Goal: Task Accomplishment & Management: Use online tool/utility

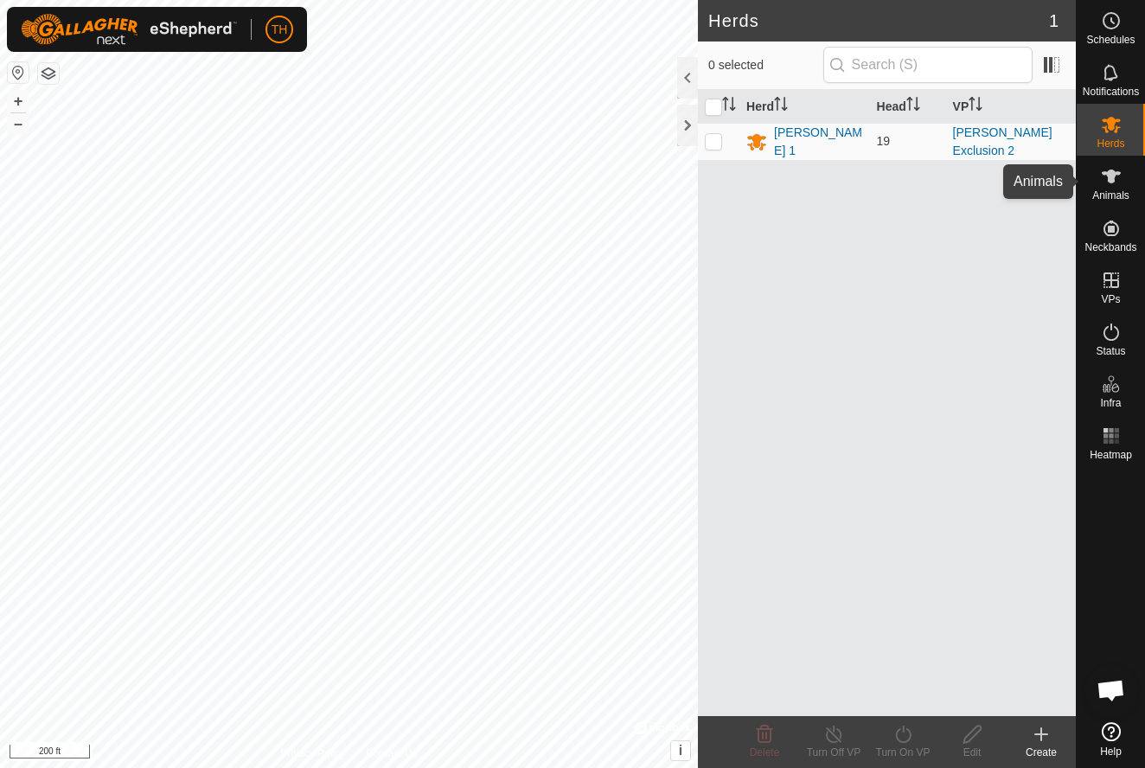
click at [1107, 176] on icon at bounding box center [1111, 176] width 19 height 14
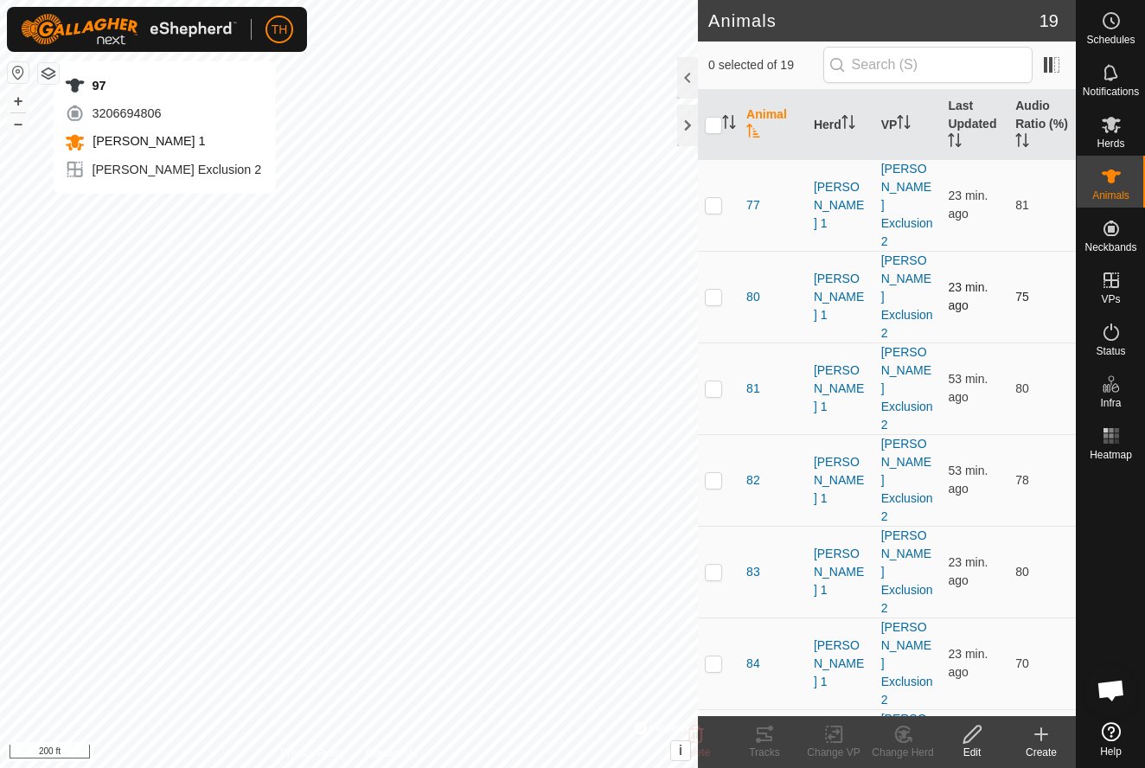
checkbox input "true"
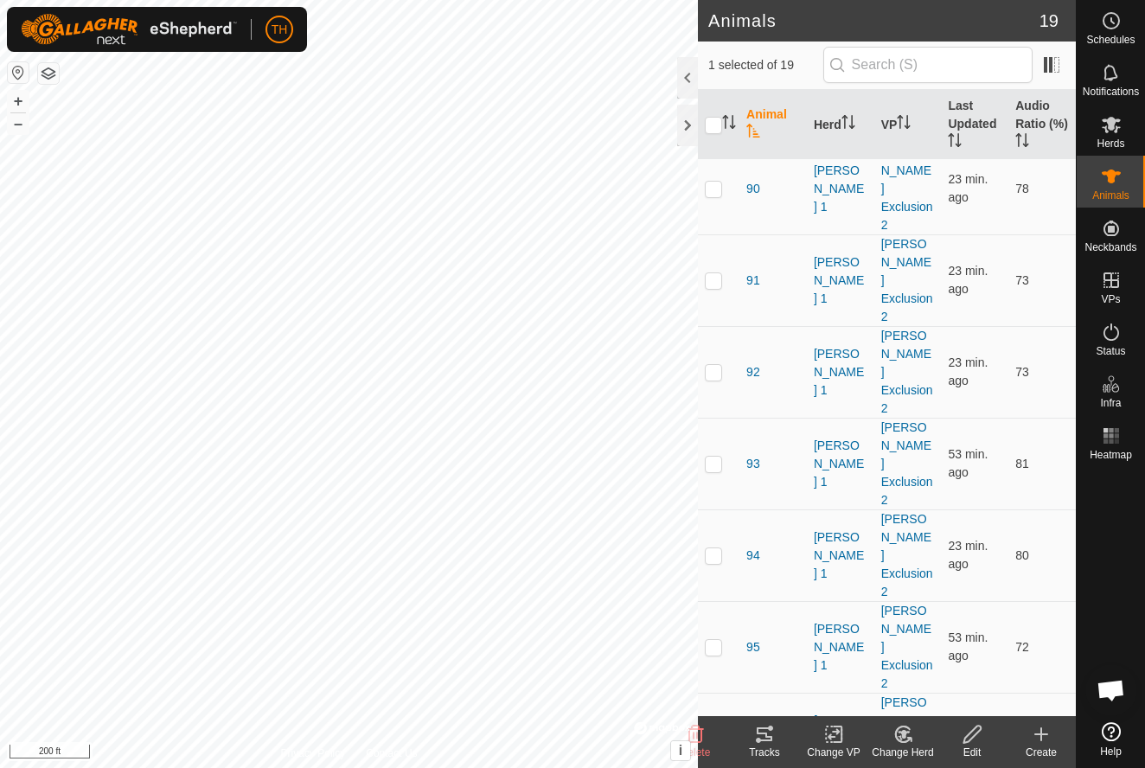
scroll to position [840, 0]
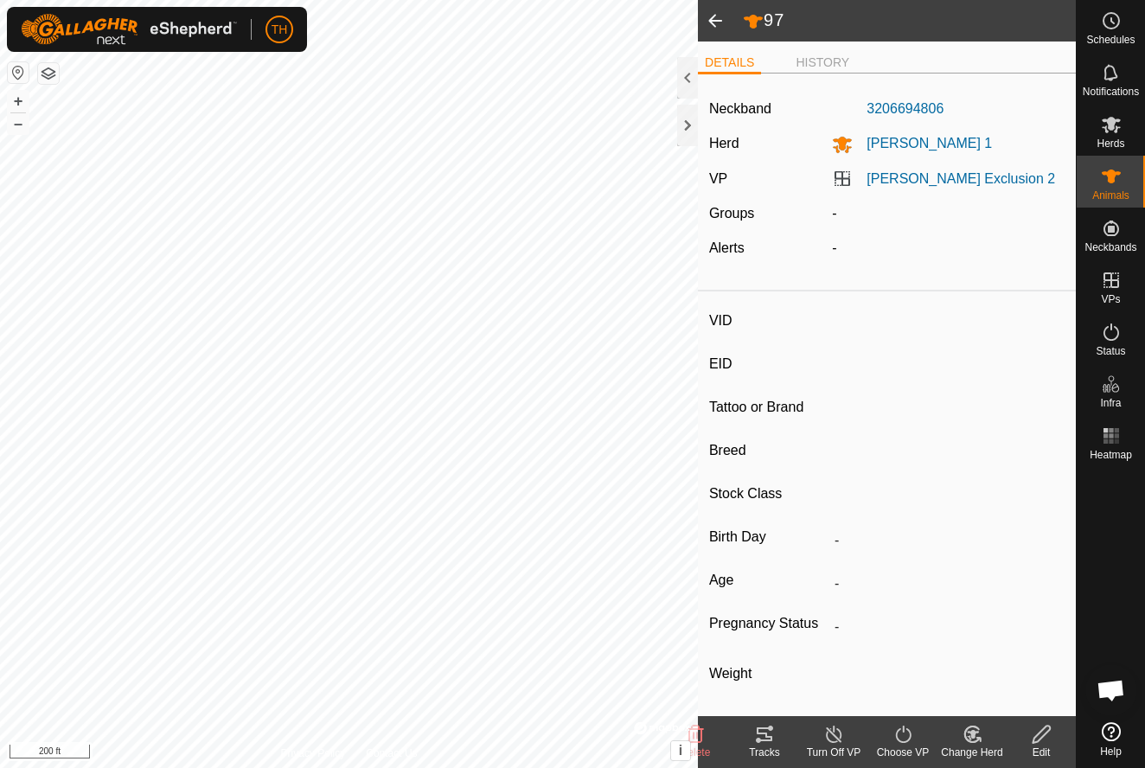
type input "97"
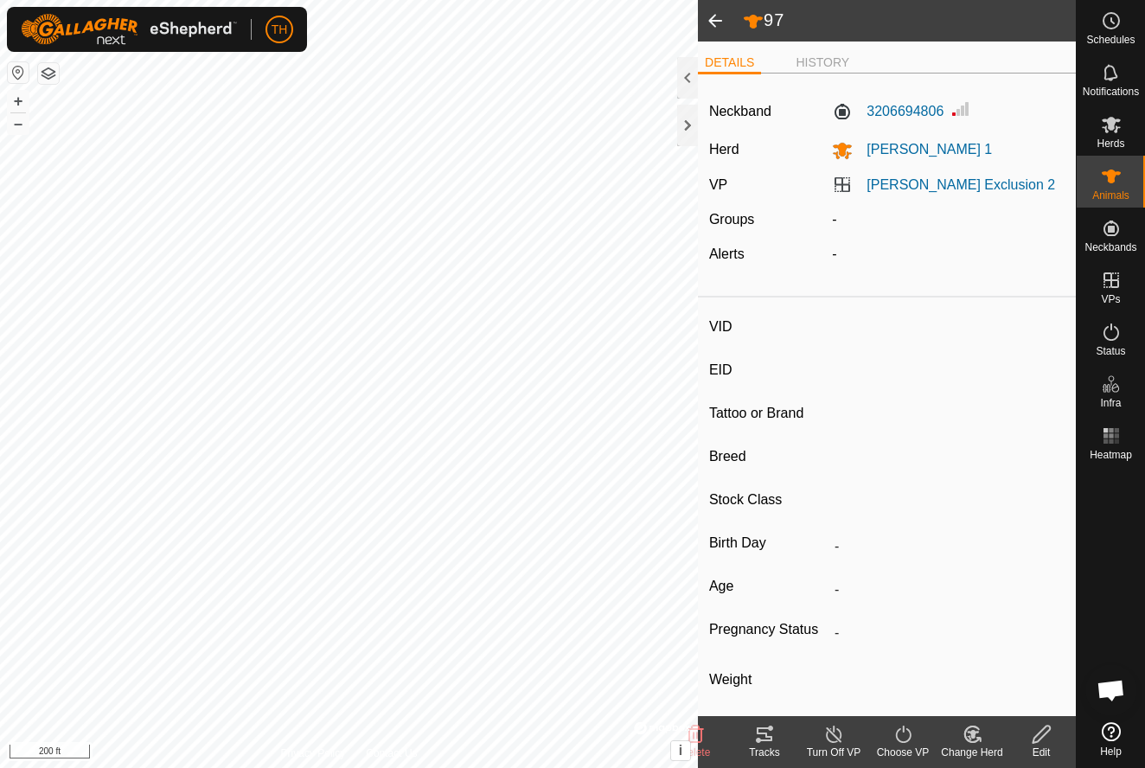
type input "-"
type input "0 kg"
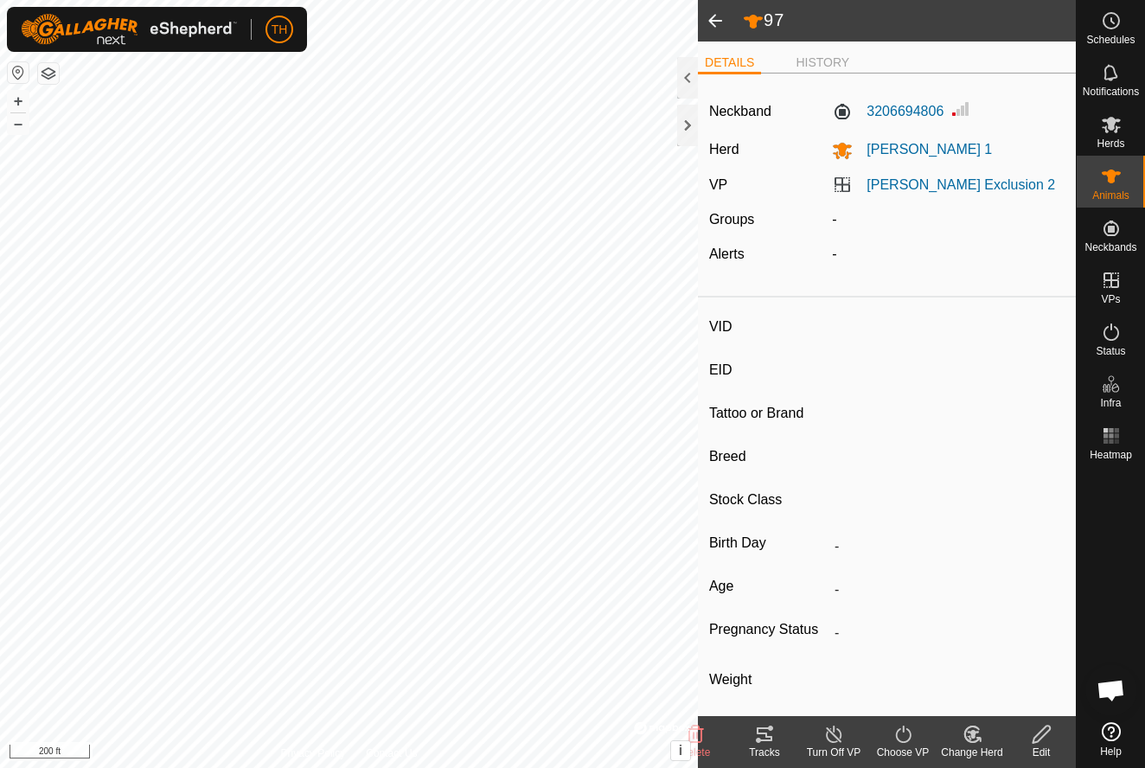
type input "-"
click at [764, 735] on icon at bounding box center [764, 734] width 21 height 21
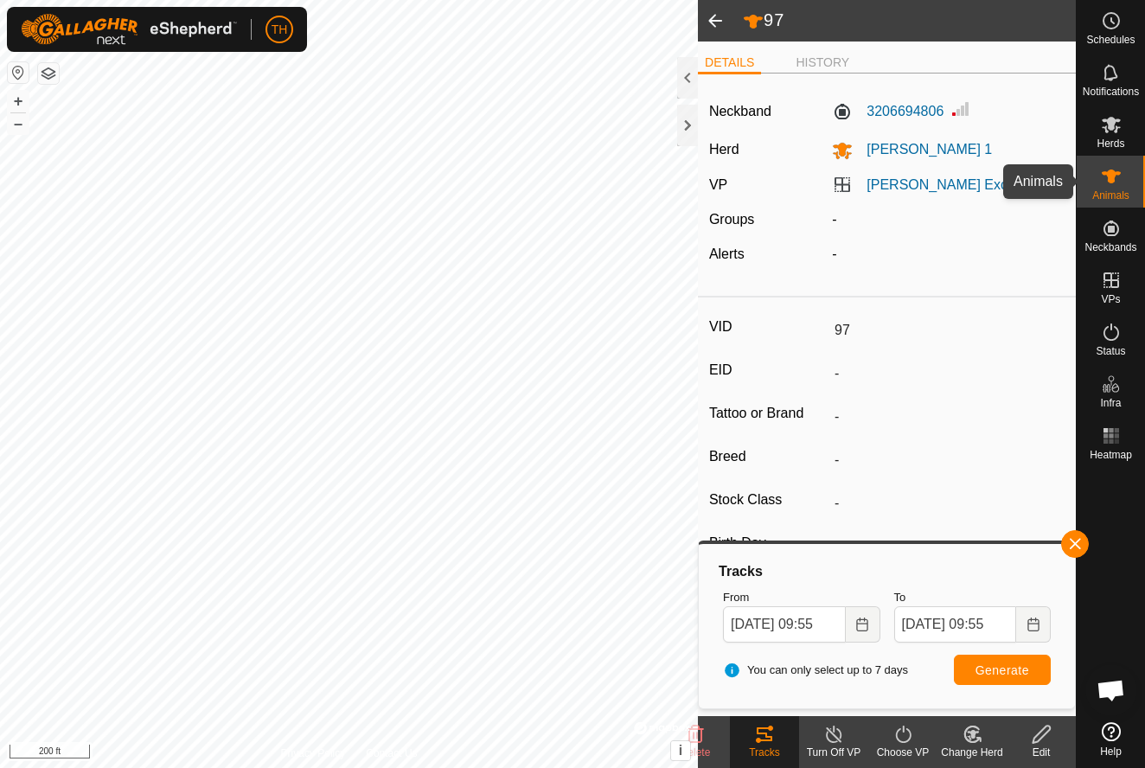
click at [1109, 178] on icon at bounding box center [1111, 176] width 19 height 14
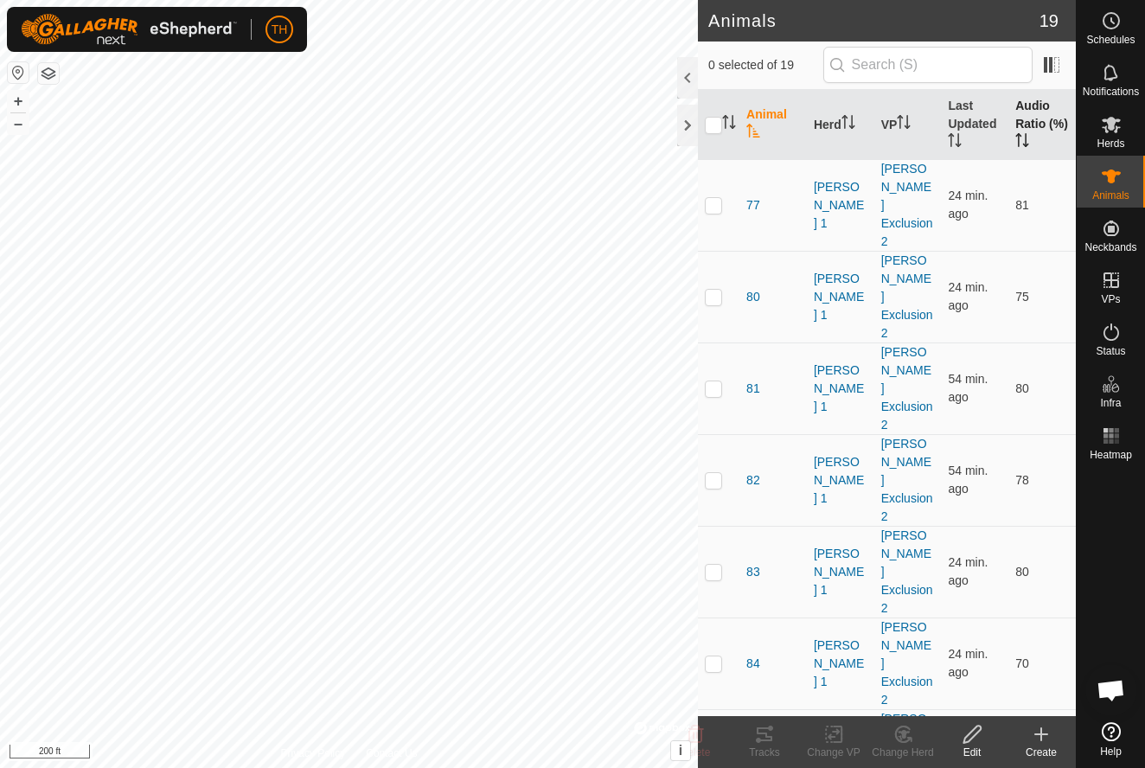
click at [1026, 108] on th "Audio Ratio (%)" at bounding box center [1041, 125] width 67 height 70
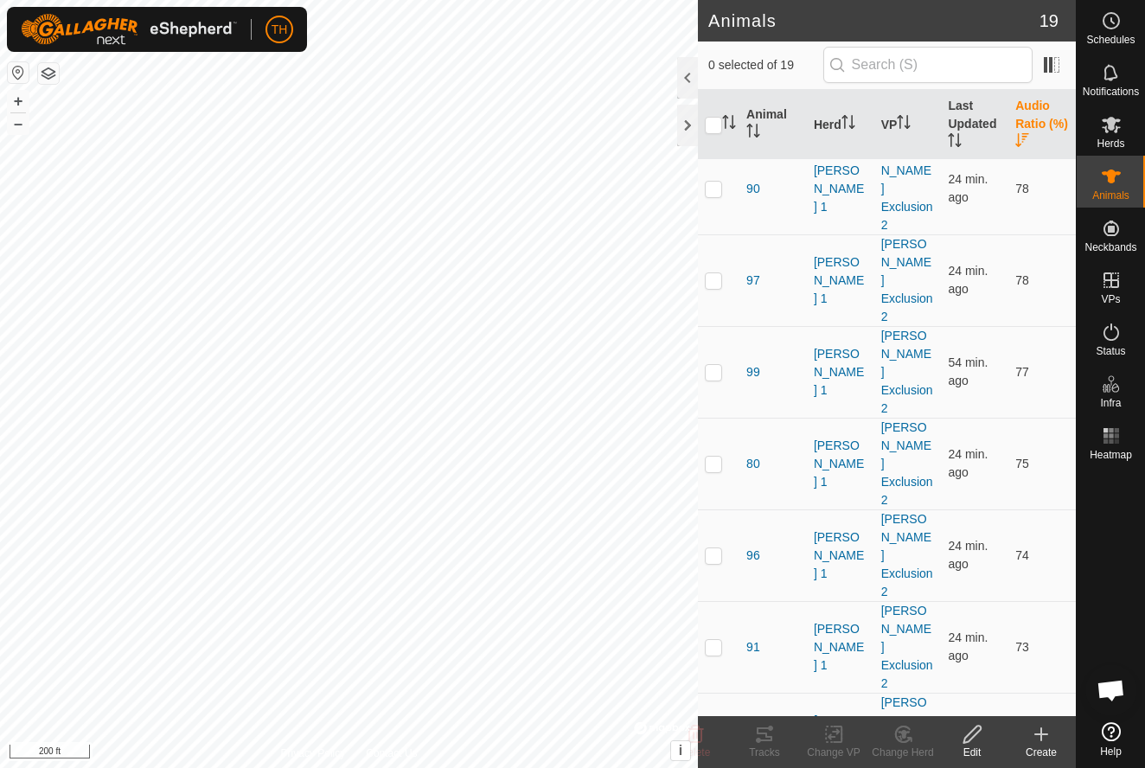
scroll to position [840, 0]
click at [764, 112] on th "Animal" at bounding box center [772, 125] width 67 height 70
click at [748, 639] on span "95" at bounding box center [753, 648] width 14 height 18
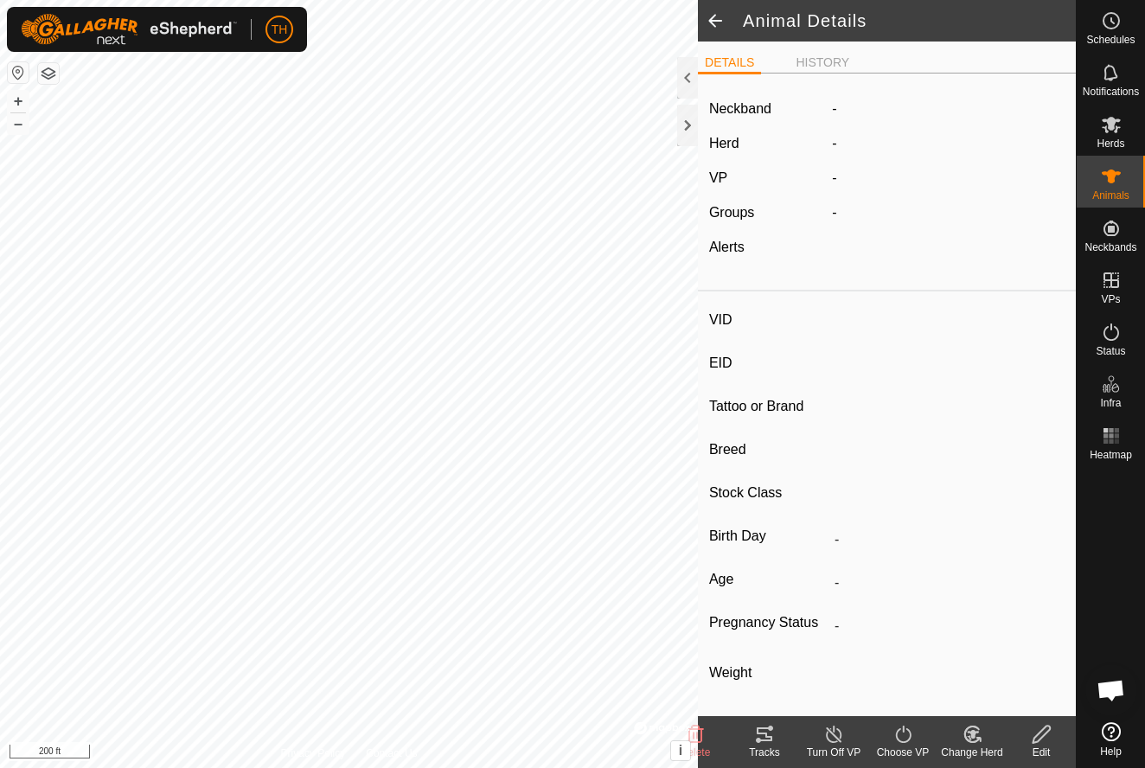
type input "95"
type input "-"
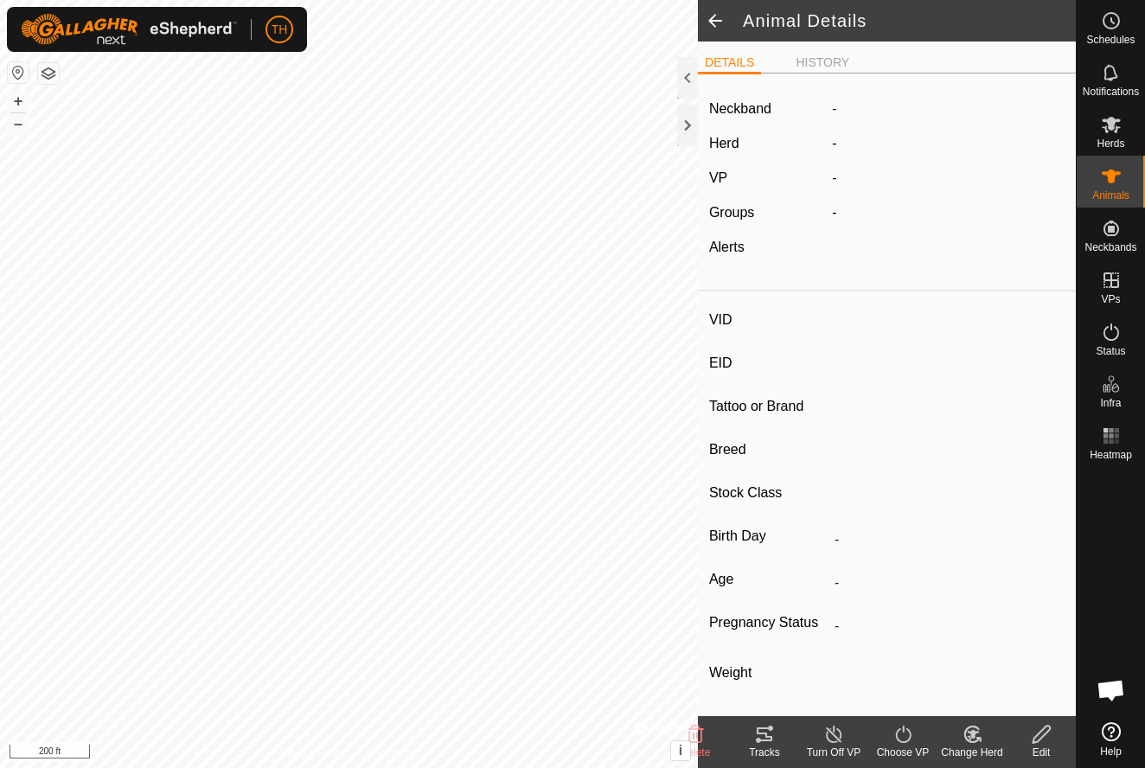
type input "0 kg"
type input "-"
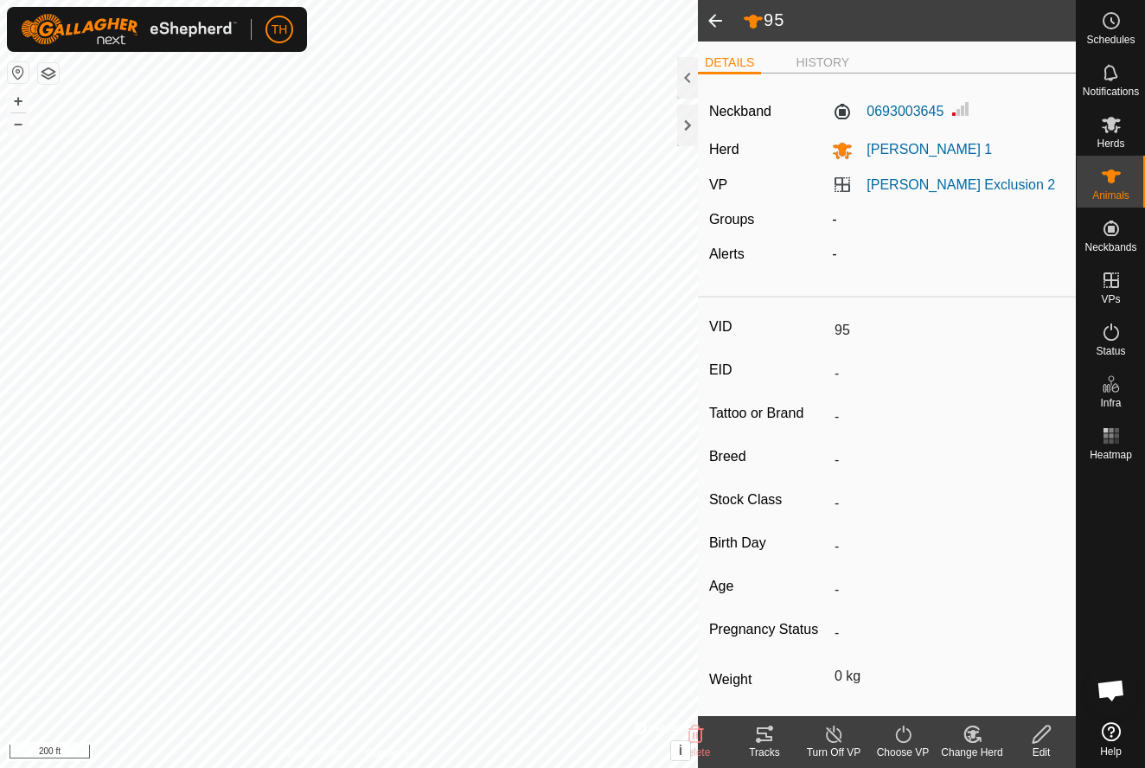
click at [765, 734] on icon at bounding box center [765, 734] width 16 height 14
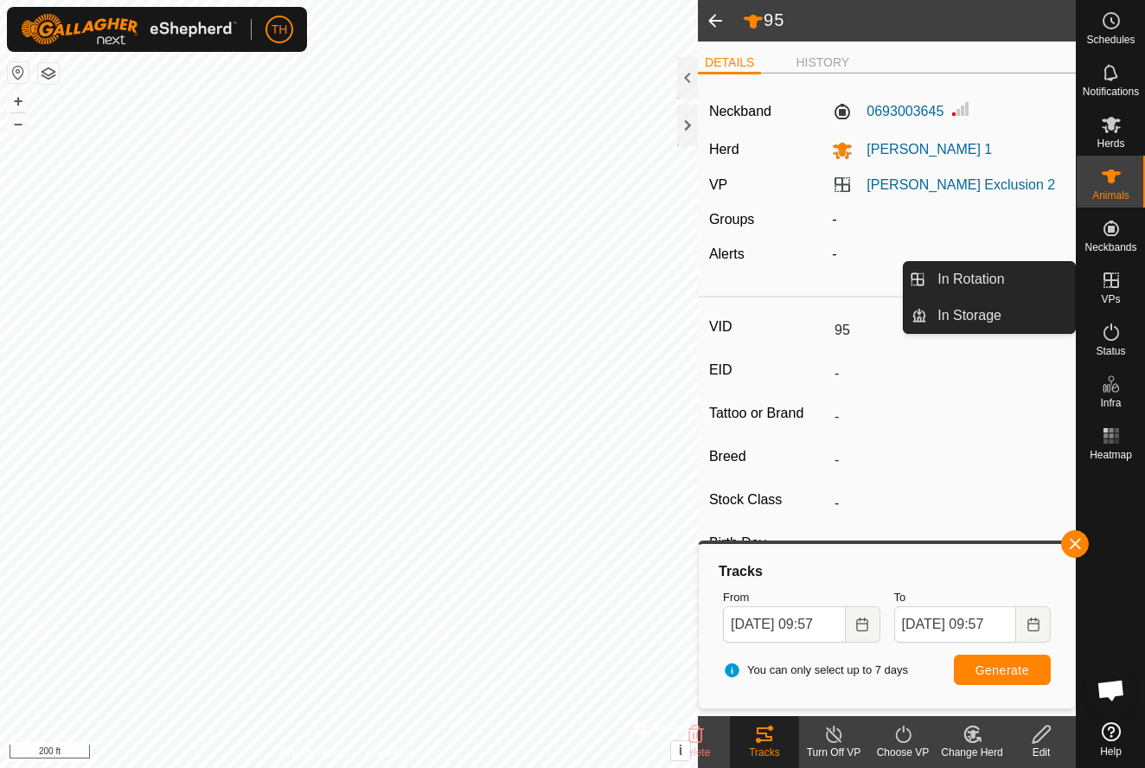
click at [1113, 281] on icon at bounding box center [1111, 280] width 16 height 16
click at [989, 281] on span "In Rotation" at bounding box center [970, 279] width 67 height 21
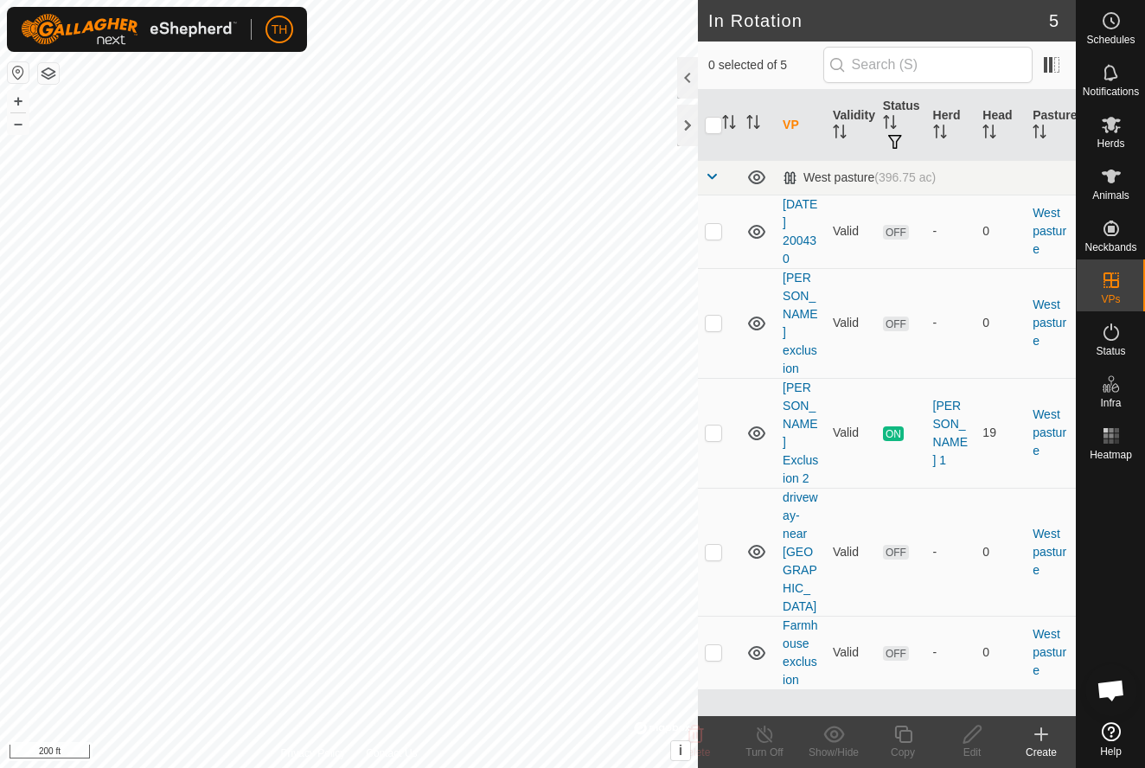
click at [1038, 734] on icon at bounding box center [1041, 734] width 12 height 0
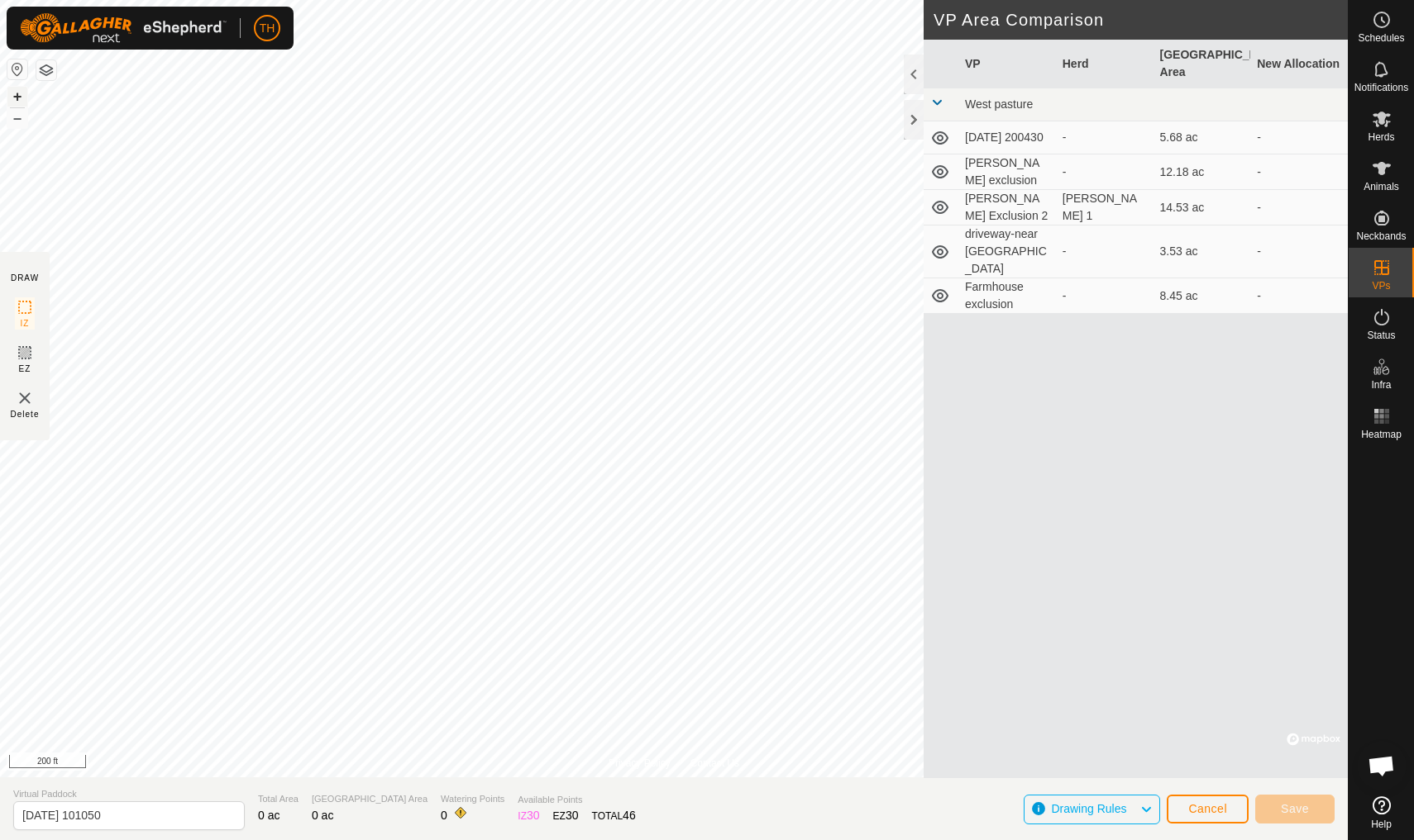
click at [20, 97] on button "+" at bounding box center [17, 97] width 20 height 20
click at [26, 354] on icon at bounding box center [25, 353] width 20 height 20
click at [24, 305] on icon at bounding box center [25, 307] width 20 height 20
click at [1, 317] on div "Privacy Policy Contact Us 95 0693003645 [PERSON_NAME] Exclusion 2 [DATE] 6:32:0…" at bounding box center [673, 420] width 1347 height 840
click at [13, 120] on button "–" at bounding box center [17, 118] width 20 height 20
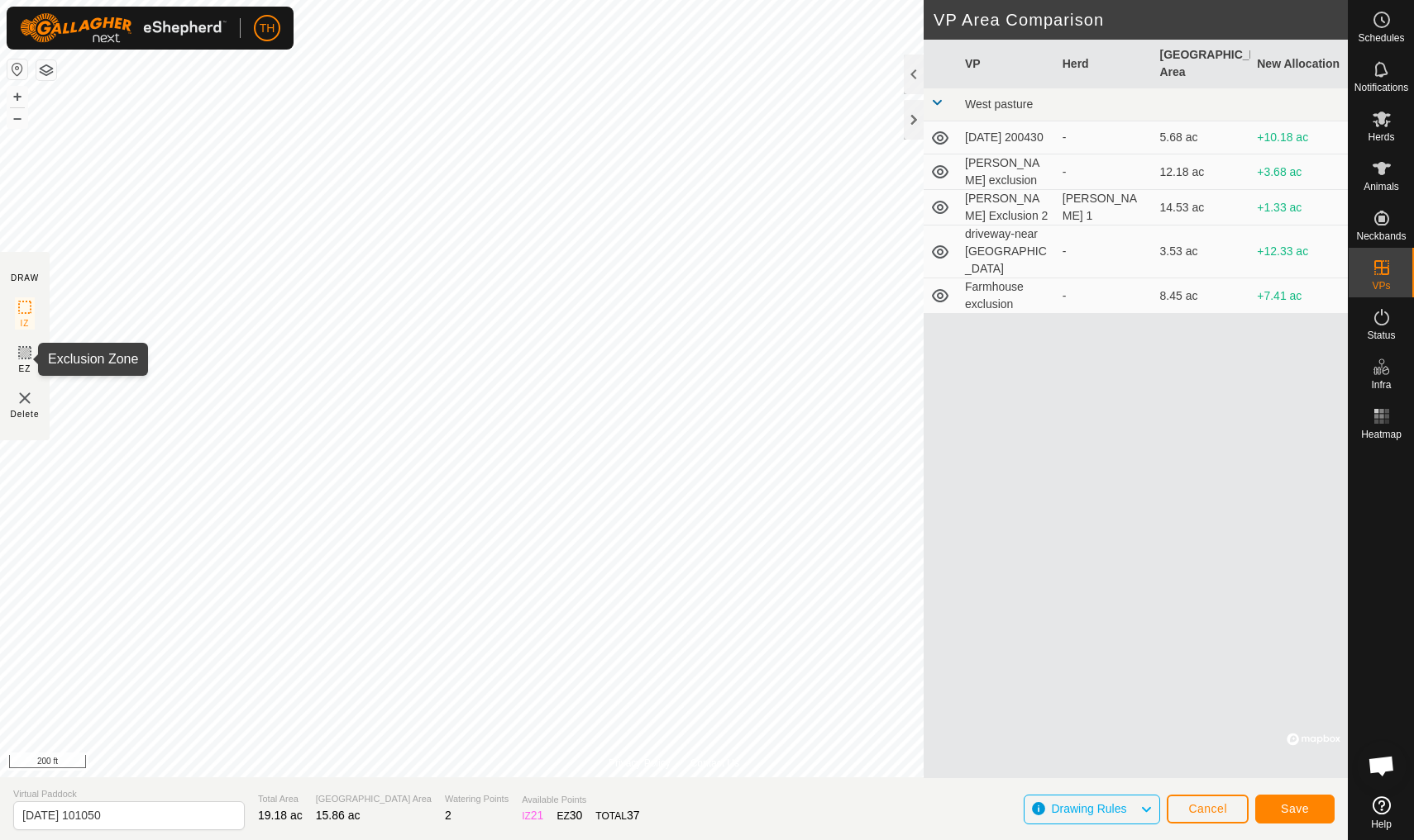
click at [23, 353] on icon at bounding box center [25, 353] width 20 height 20
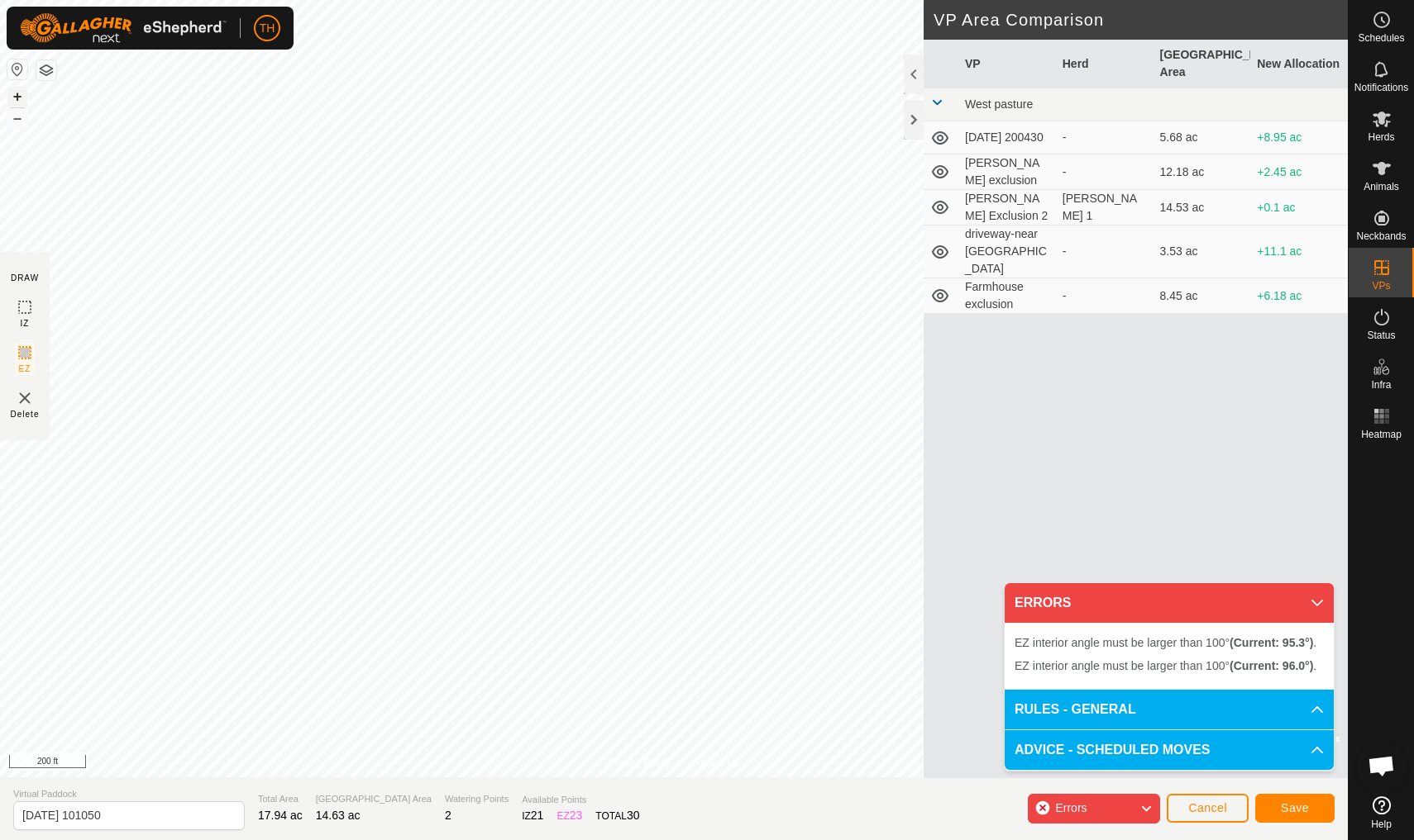
click at [19, 95] on button "+" at bounding box center [17, 97] width 20 height 20
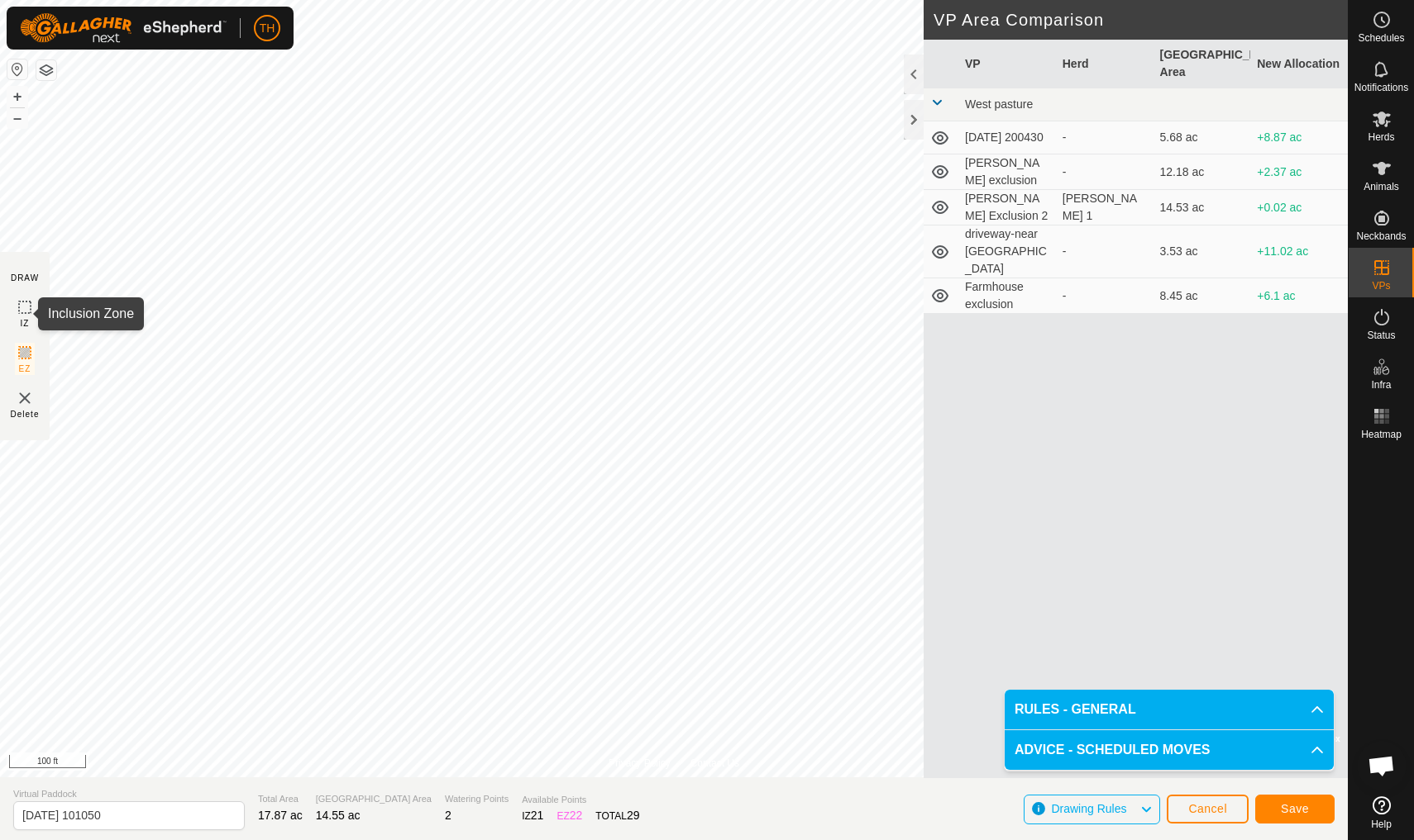
click at [28, 307] on icon at bounding box center [25, 307] width 20 height 20
click at [24, 355] on icon at bounding box center [25, 353] width 20 height 20
click at [21, 308] on icon at bounding box center [25, 307] width 20 height 20
click at [21, 115] on button "–" at bounding box center [17, 118] width 20 height 20
click at [136, 733] on input "[DATE] 101050" at bounding box center [129, 816] width 231 height 29
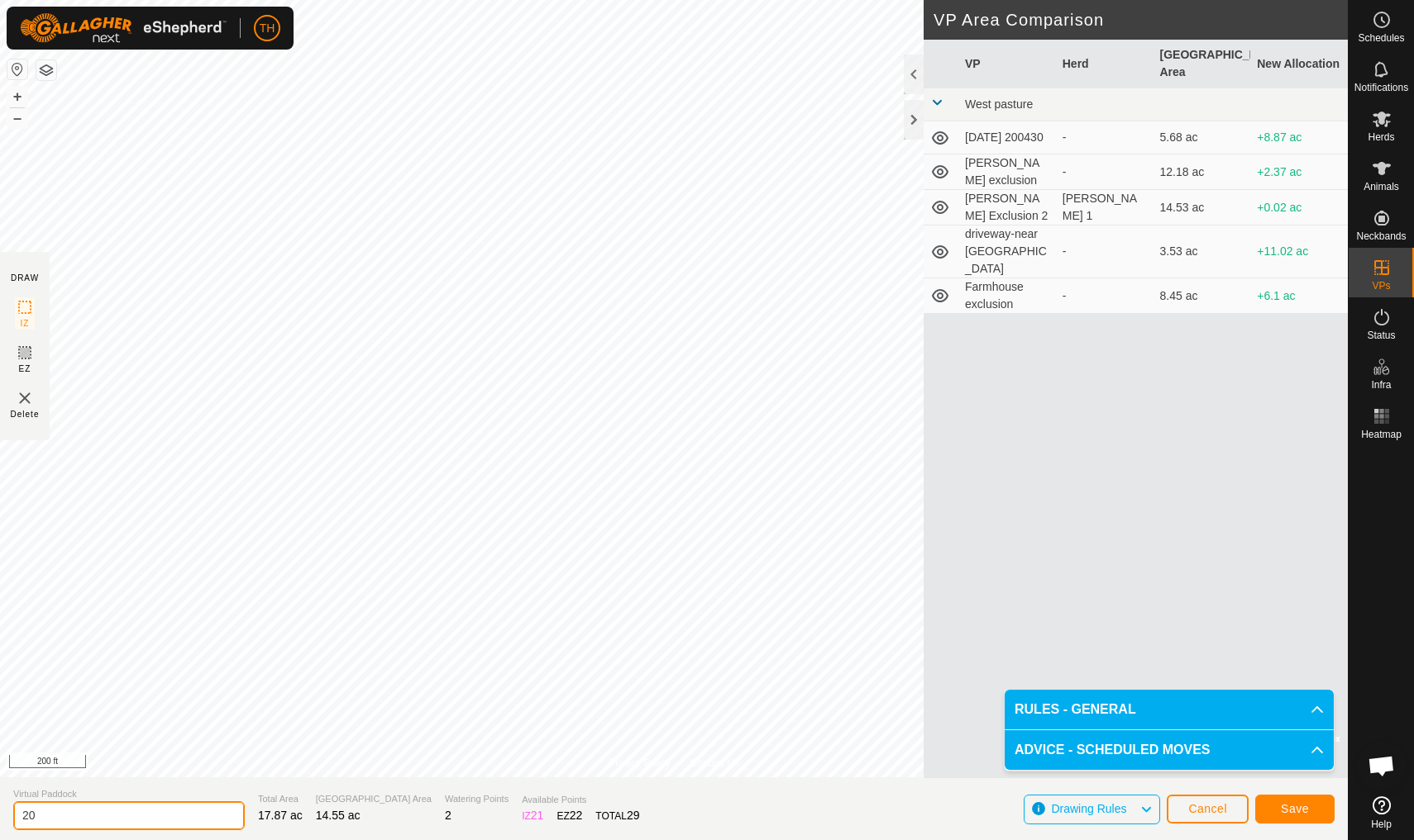
type input "2"
type input "[PERSON_NAME] exclusion 3"
click at [1094, 733] on span "Save" at bounding box center [1294, 809] width 28 height 13
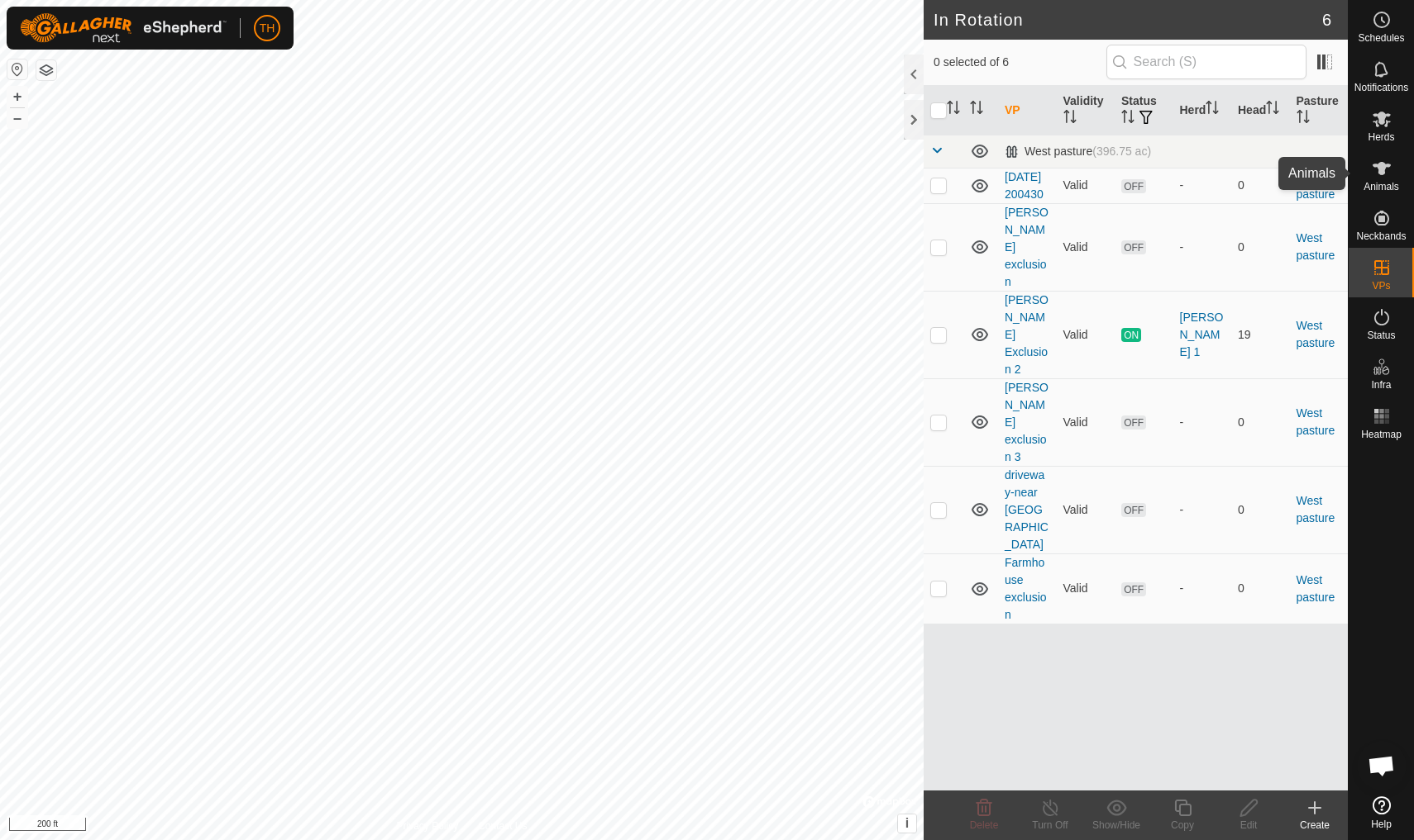
click at [1387, 170] on icon at bounding box center [1381, 168] width 20 height 20
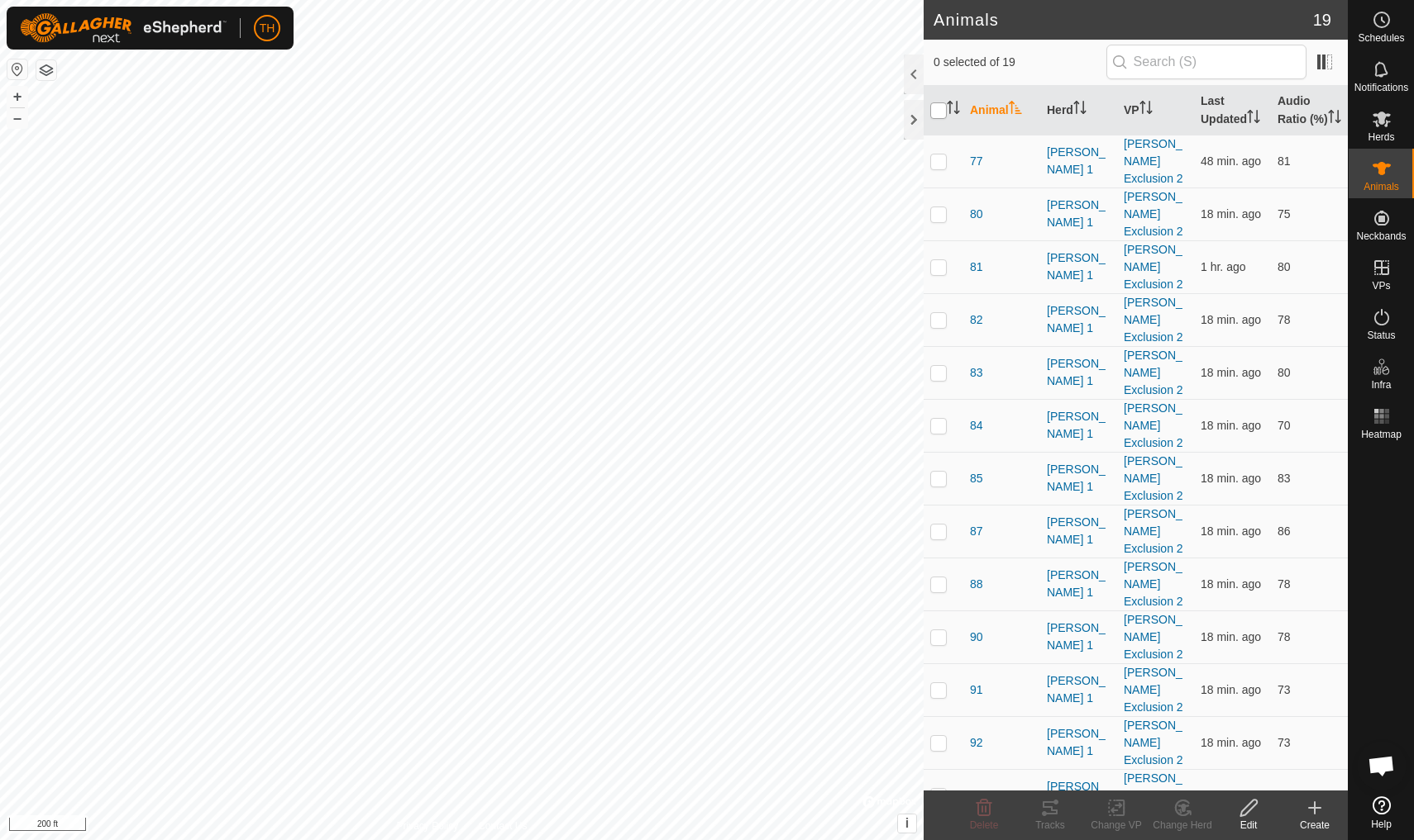
click at [940, 118] on input "checkbox" at bounding box center [938, 110] width 16 height 16
checkbox input "true"
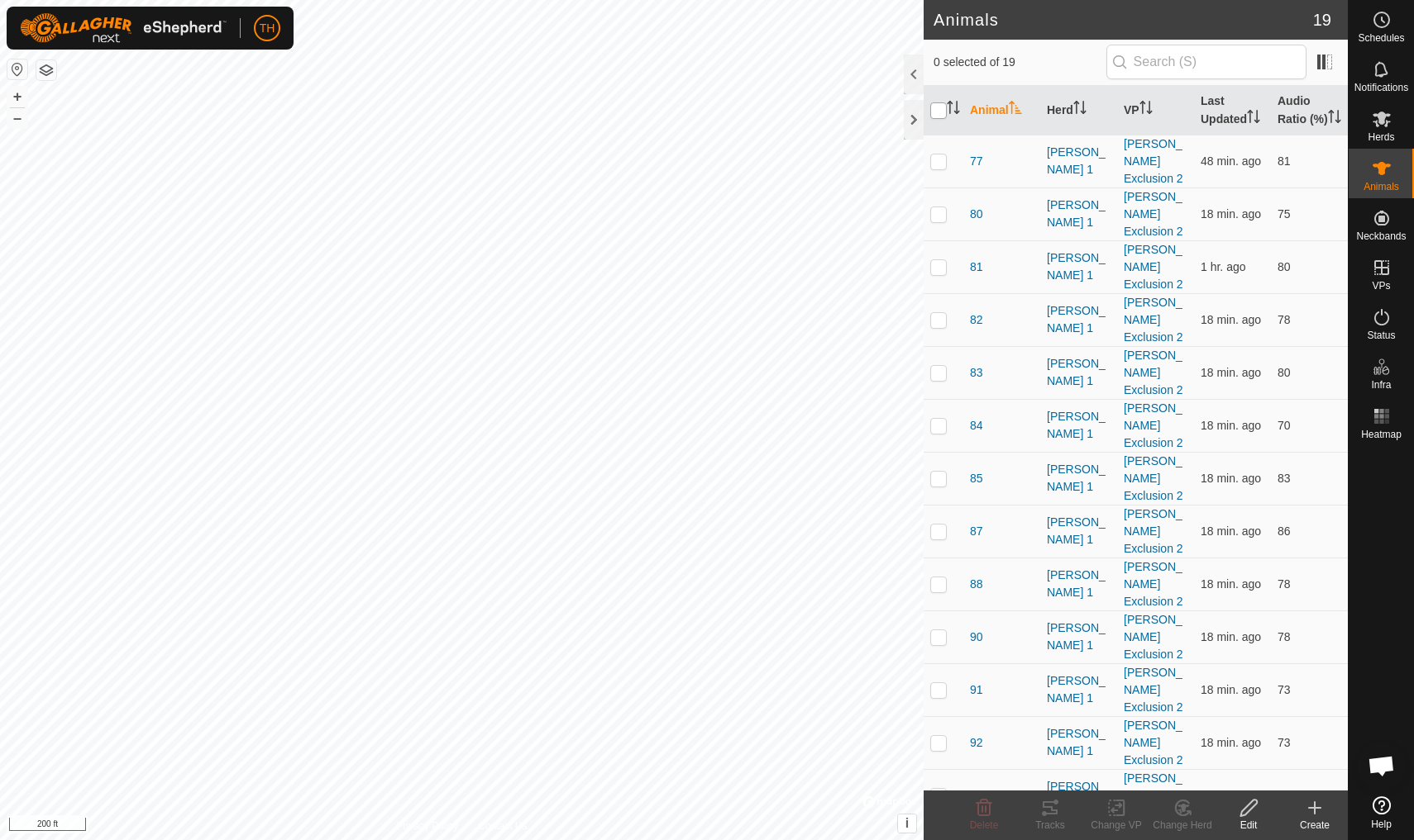
checkbox input "true"
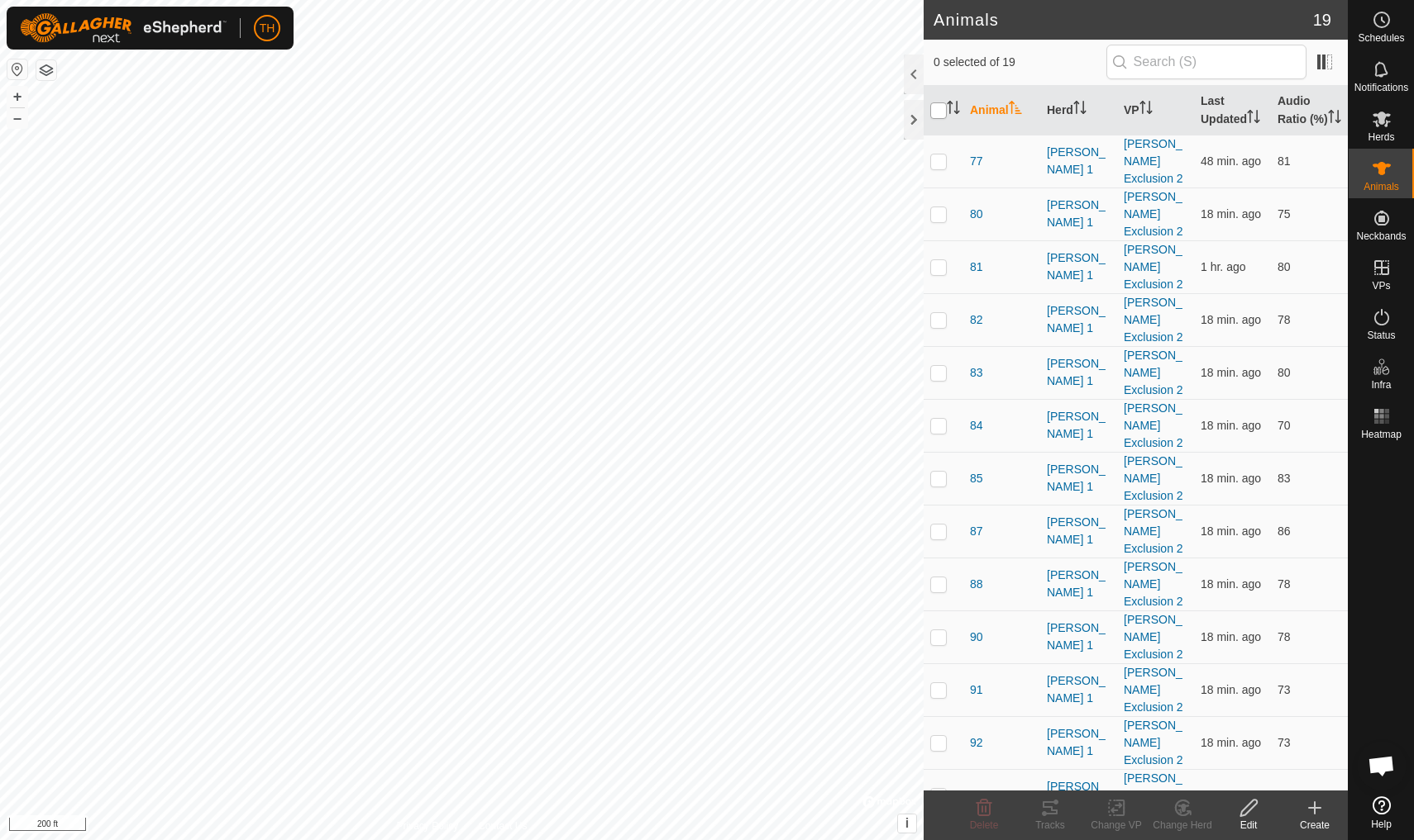
checkbox input "true"
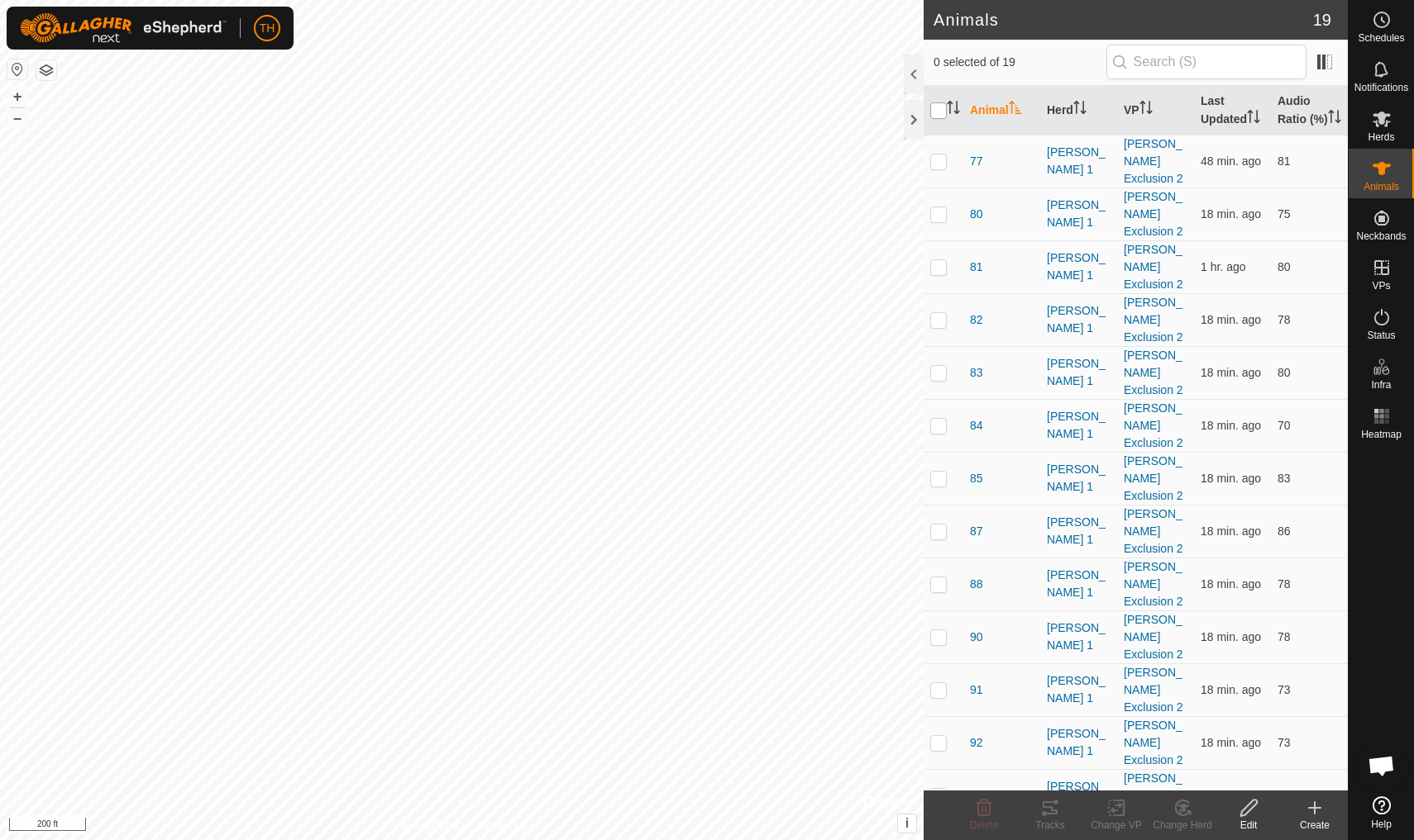
checkbox input "true"
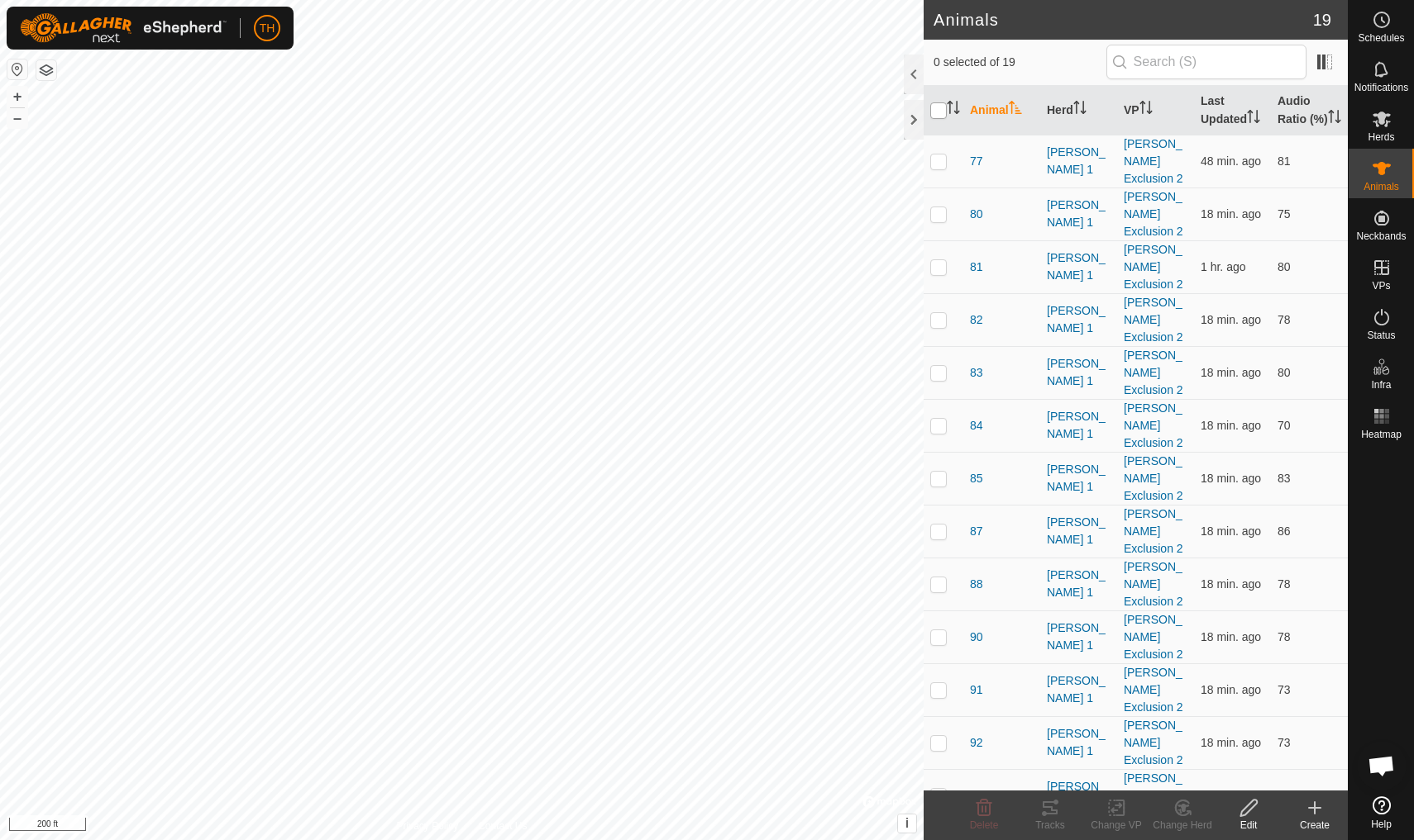
checkbox input "true"
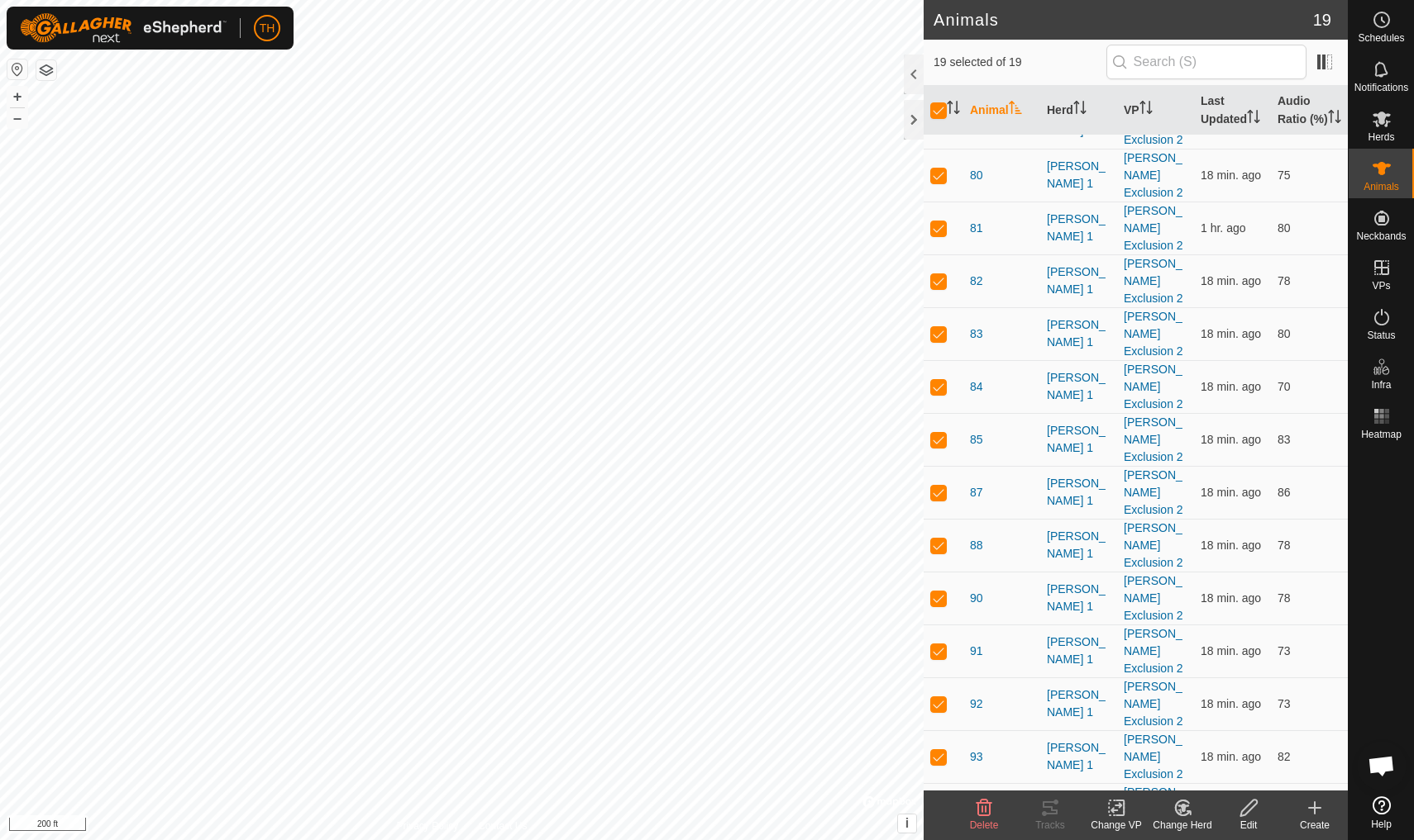
scroll to position [37, 0]
click at [1115, 809] on icon at bounding box center [1116, 808] width 11 height 11
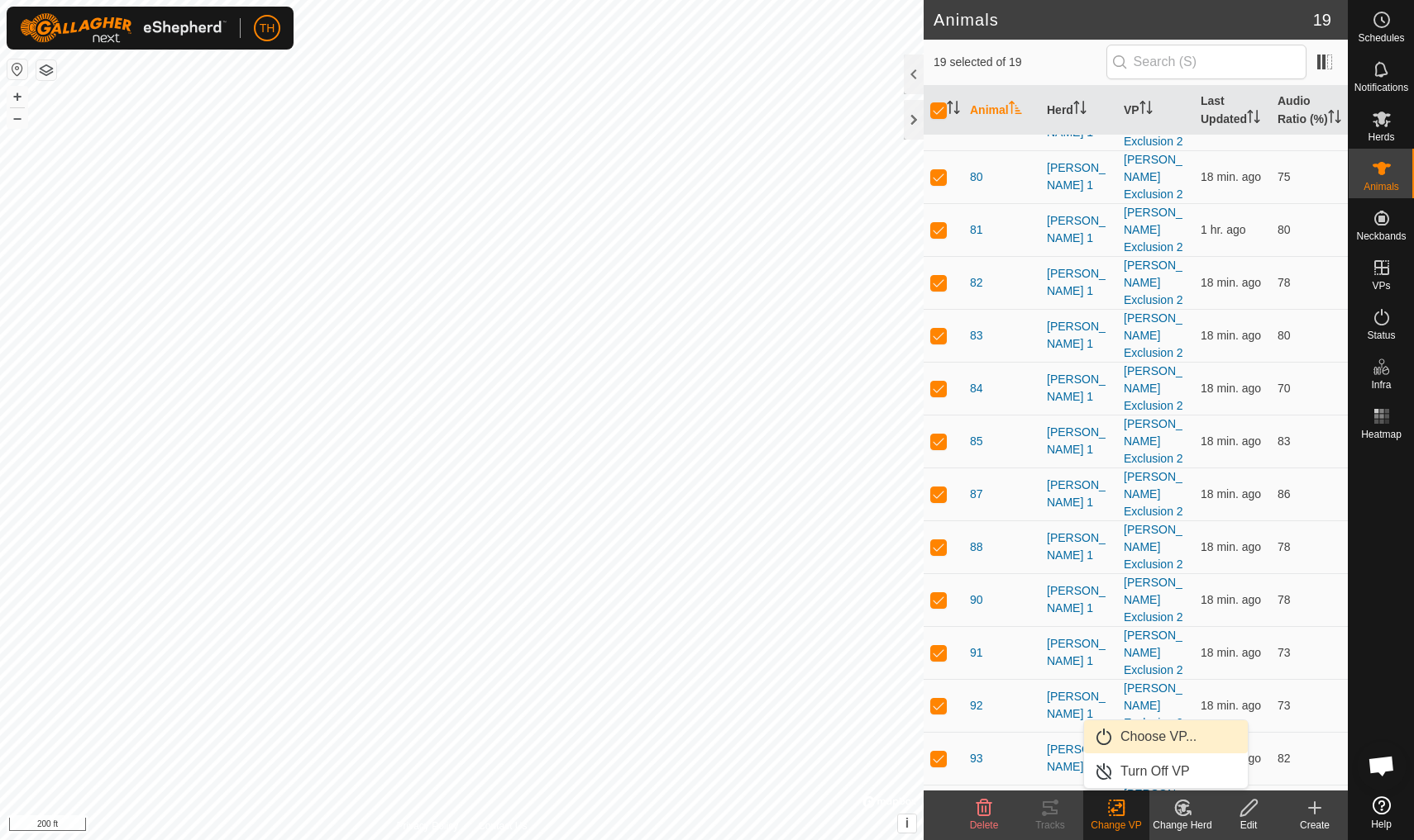
click at [1161, 731] on span "Choose VP..." at bounding box center [1159, 737] width 76 height 20
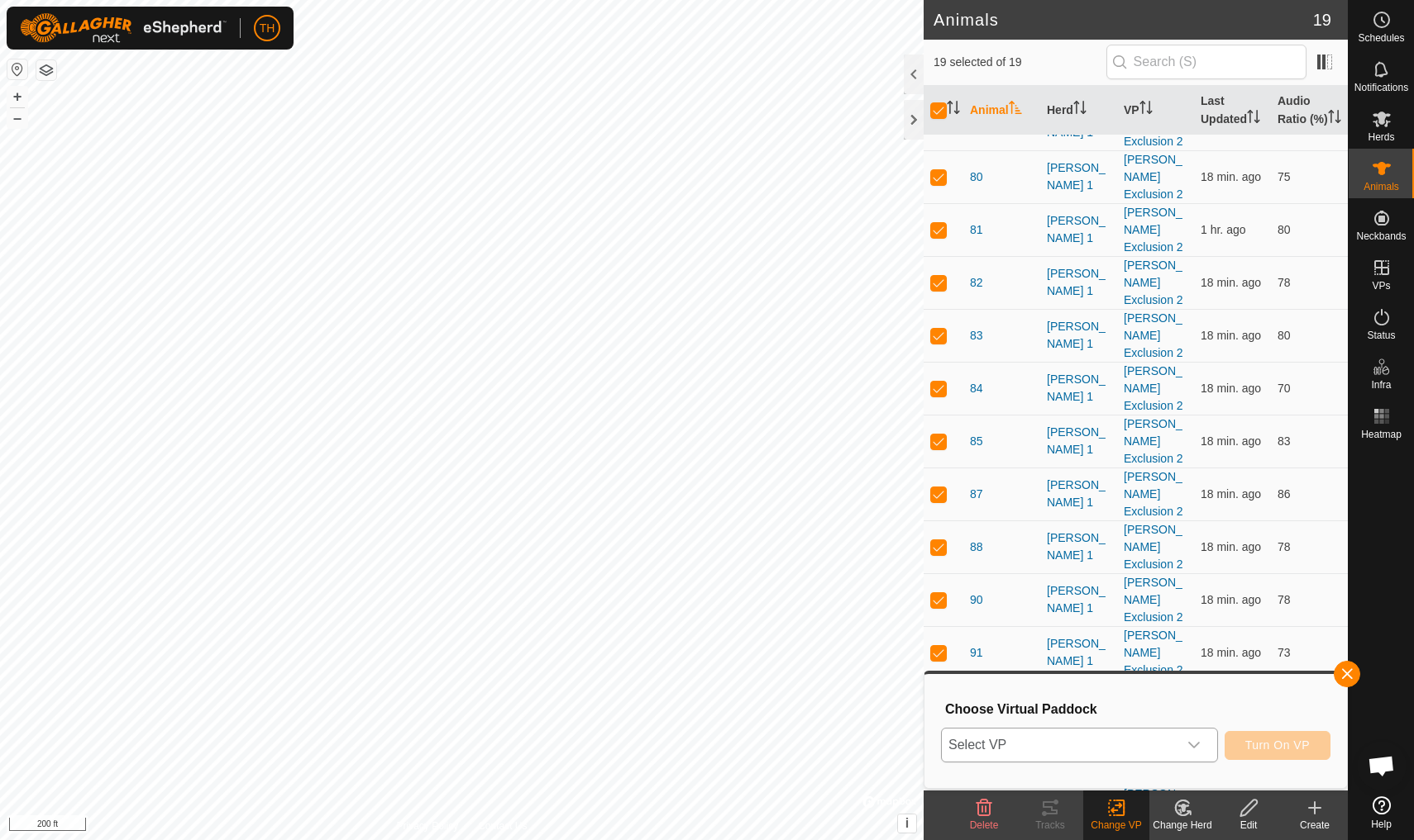
click at [1080, 752] on span "Select VP" at bounding box center [1059, 745] width 235 height 33
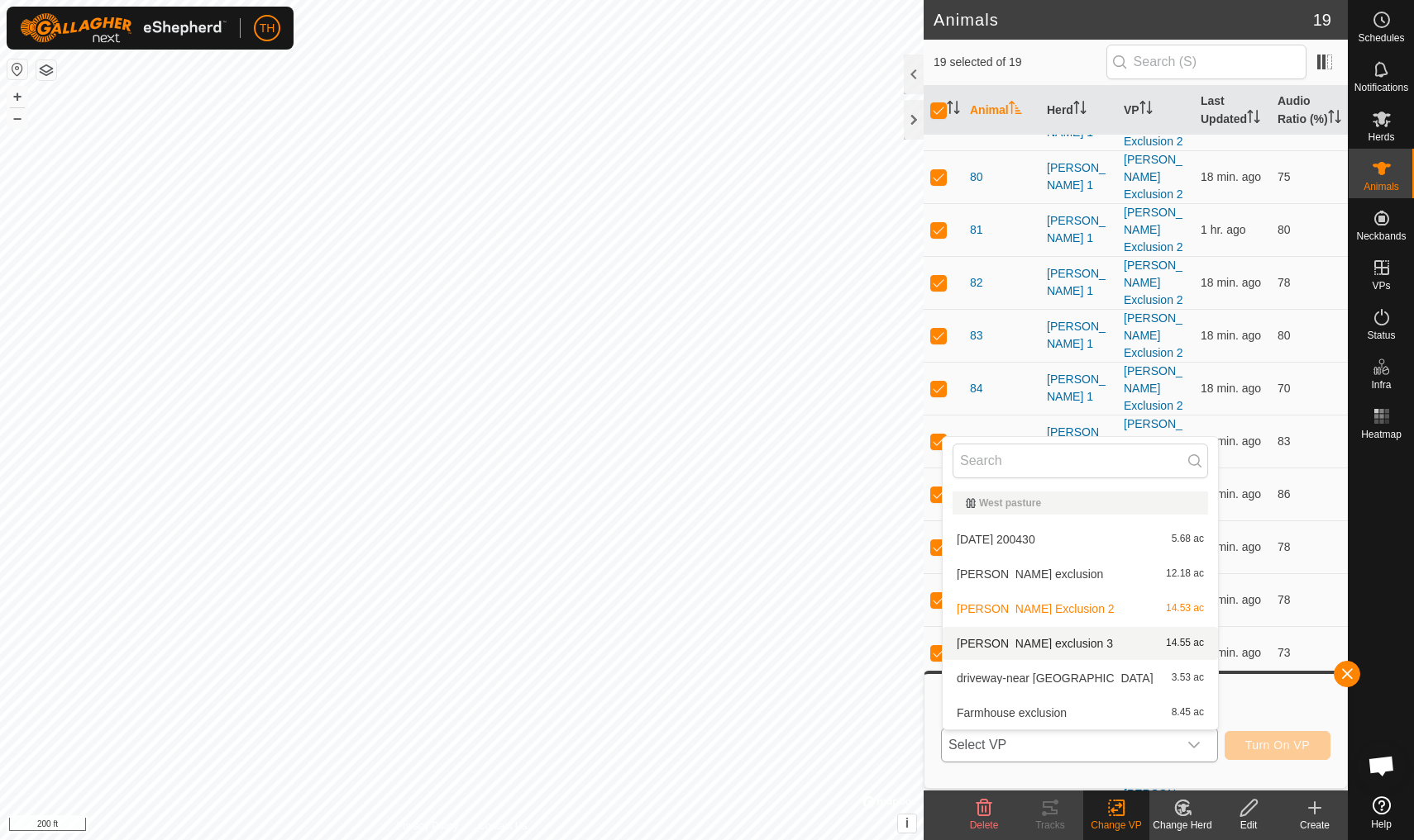
click at [1054, 644] on span "[PERSON_NAME] exclusion 3" at bounding box center [1033, 644] width 156 height 11
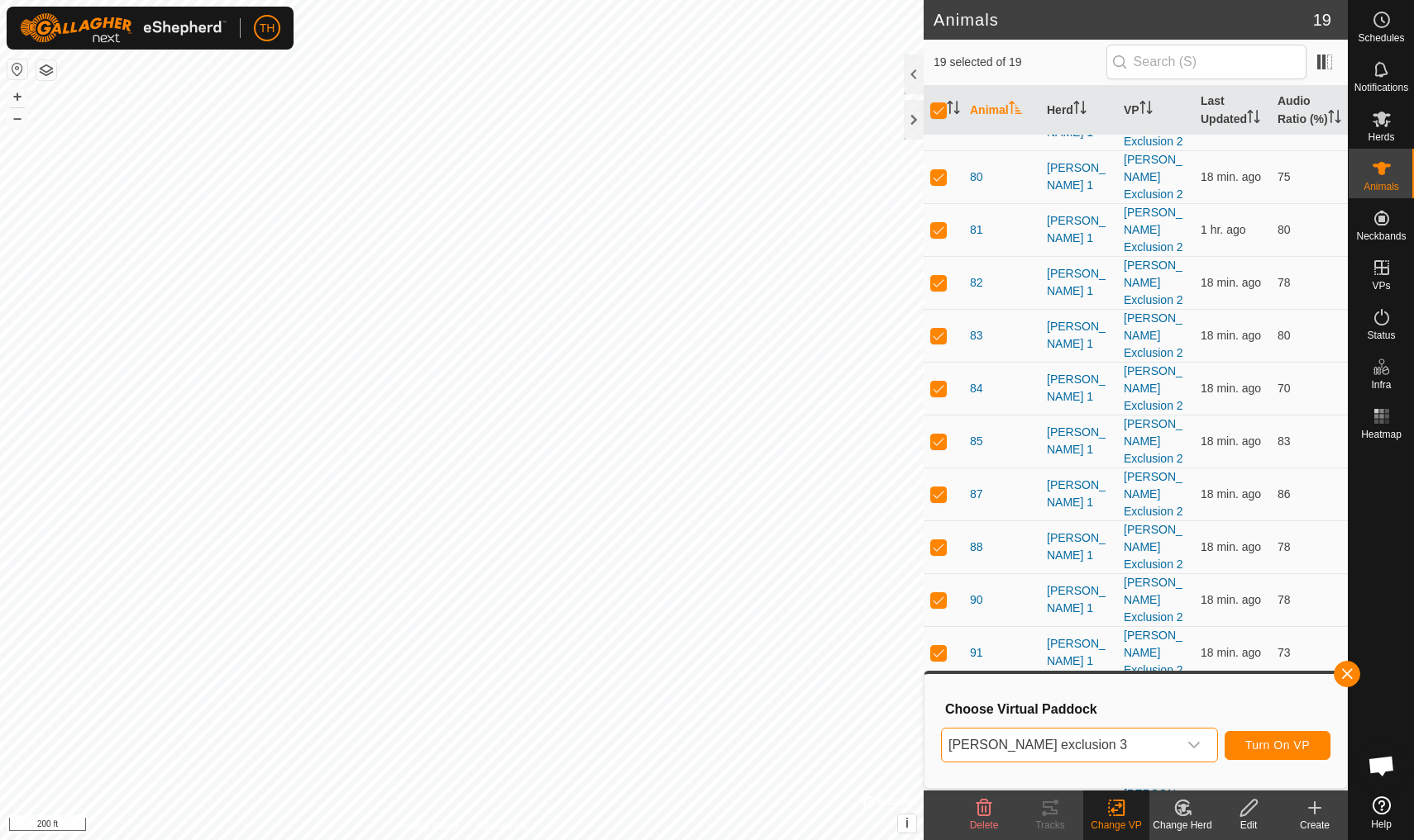
click at [1280, 744] on span "Turn On VP" at bounding box center [1276, 745] width 64 height 13
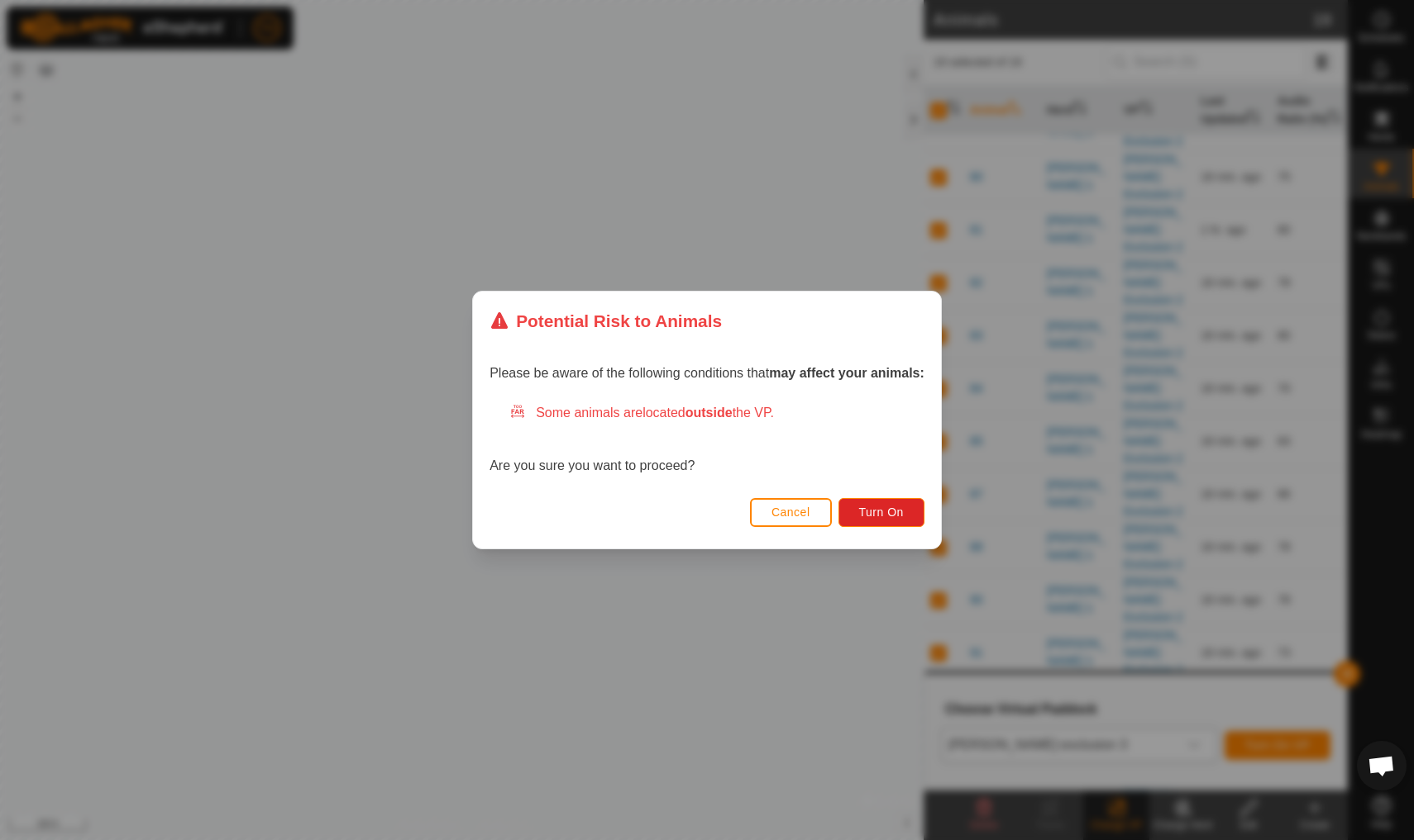
click at [780, 512] on span "Cancel" at bounding box center [791, 512] width 39 height 13
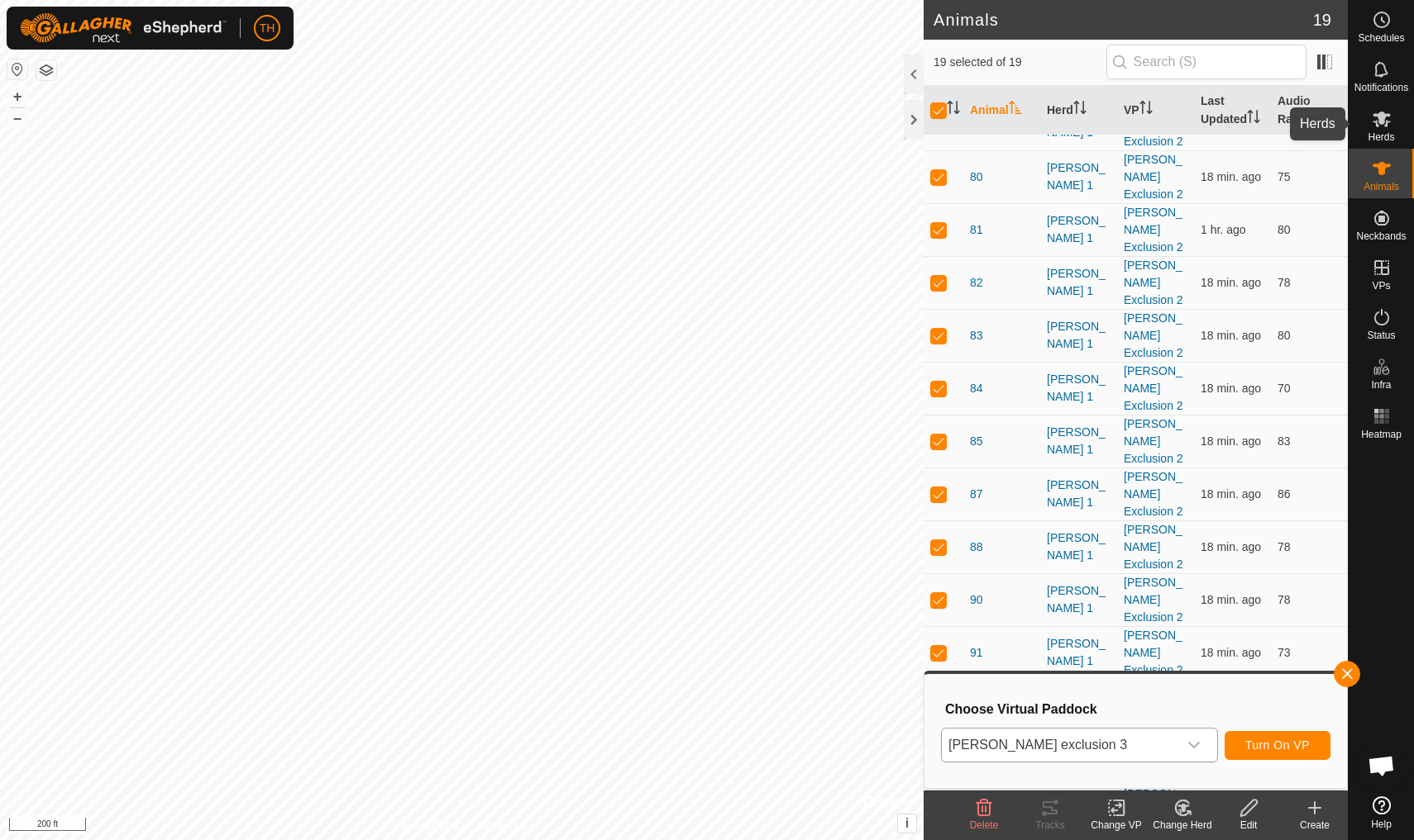
click at [1390, 131] on es-mob-svg-icon at bounding box center [1381, 119] width 30 height 27
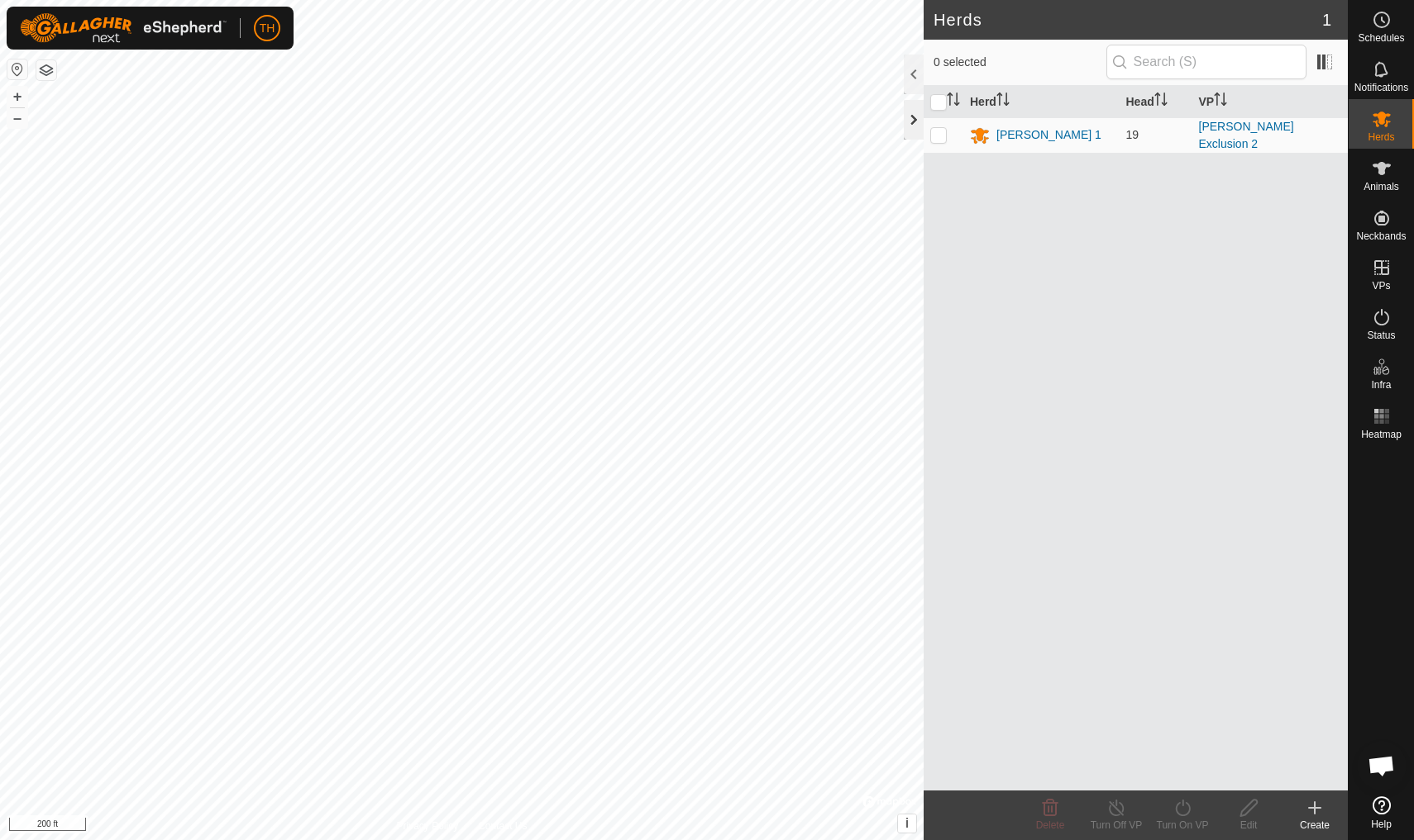
click at [913, 118] on div at bounding box center [913, 120] width 20 height 40
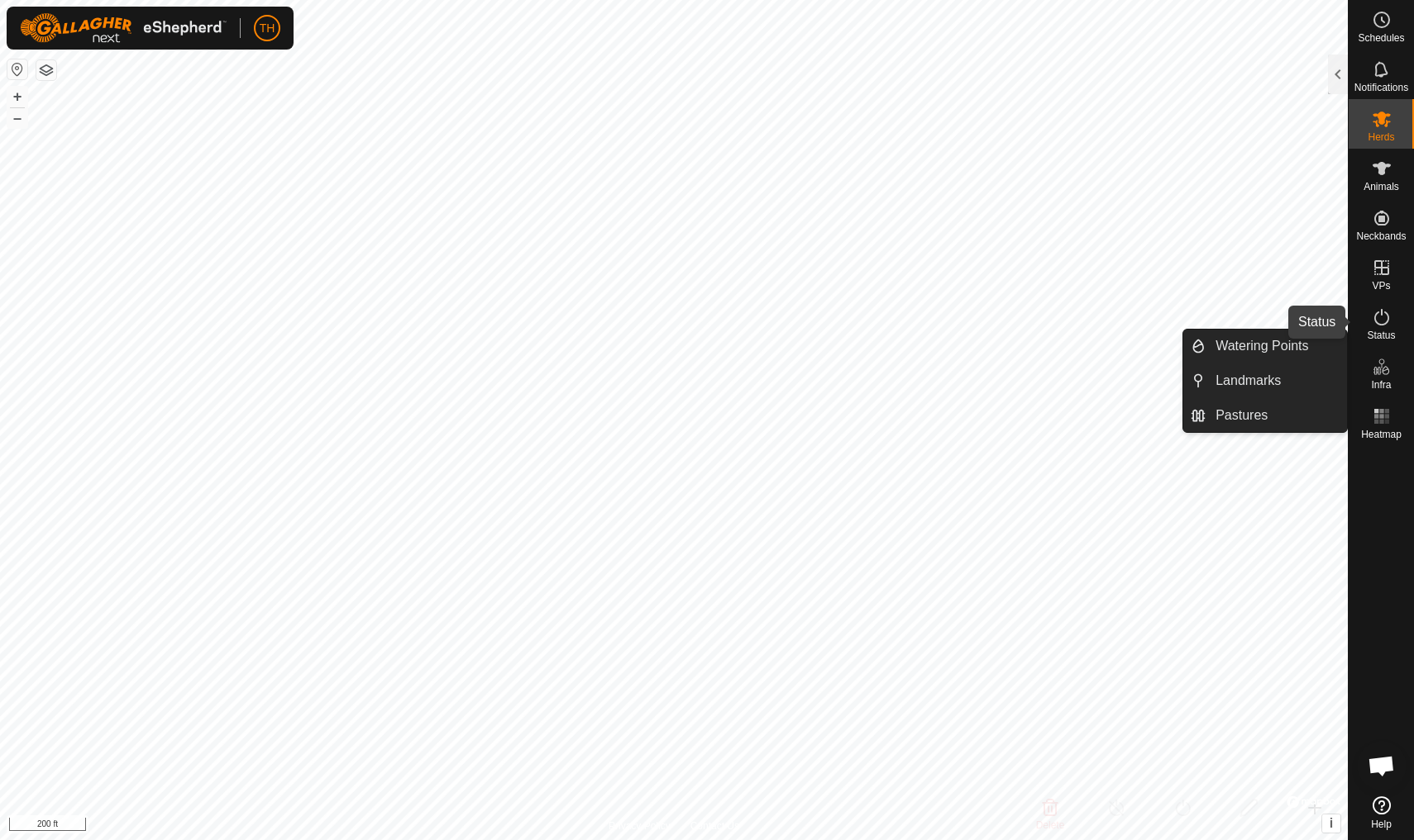
click at [1382, 316] on icon at bounding box center [1381, 317] width 20 height 20
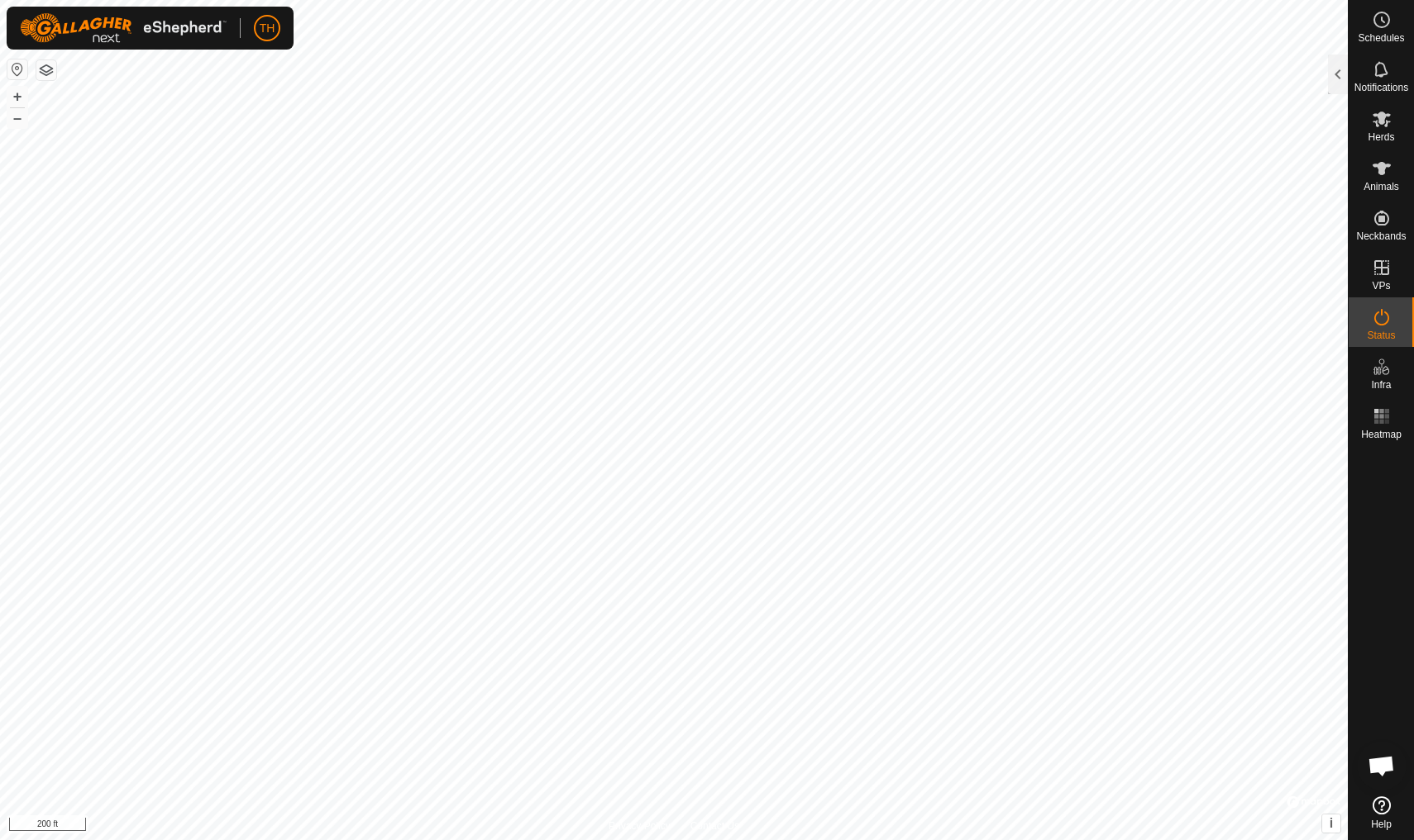
click at [1382, 316] on icon at bounding box center [1381, 317] width 20 height 20
click at [1338, 76] on div at bounding box center [1338, 75] width 20 height 40
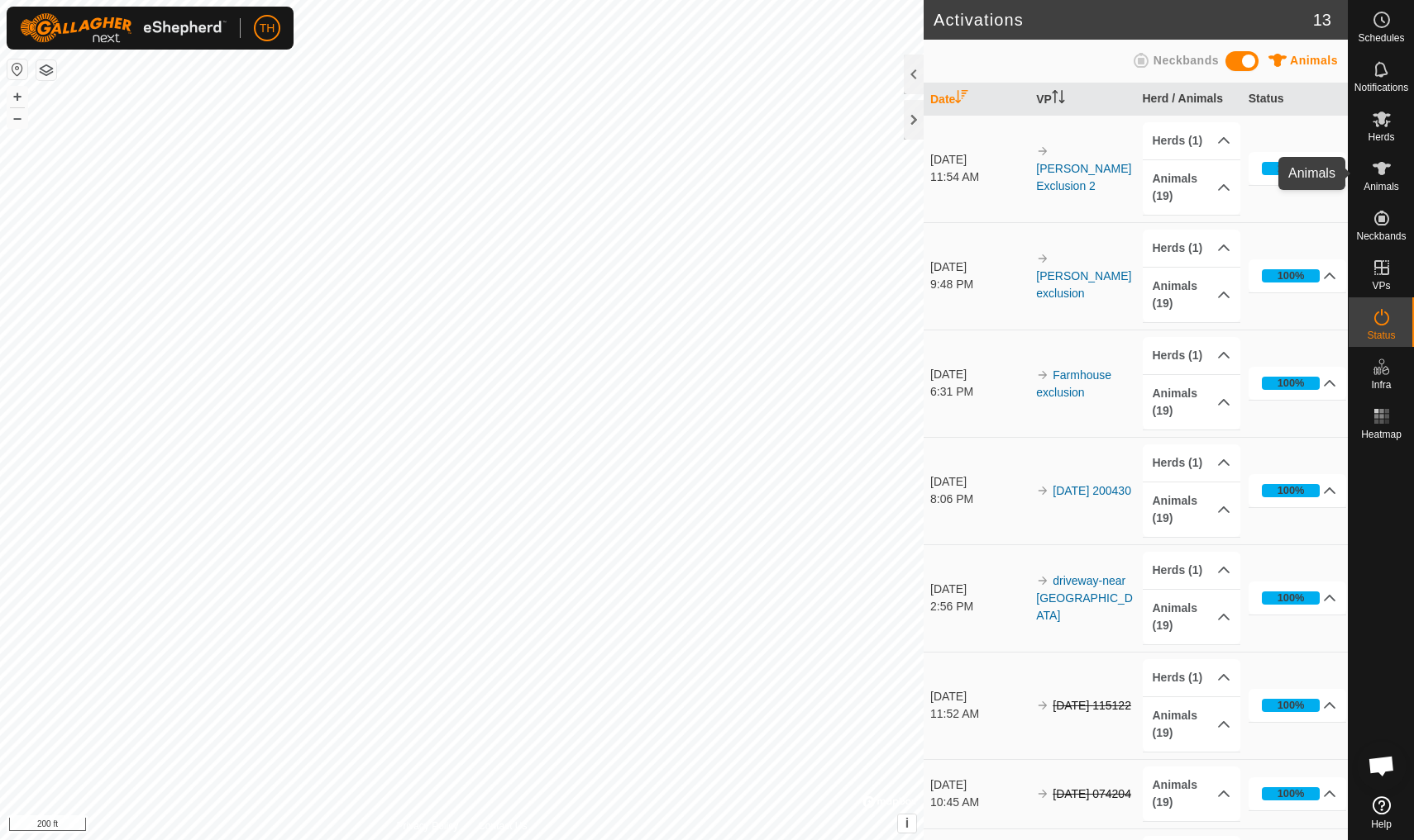
click at [1383, 168] on icon at bounding box center [1381, 168] width 18 height 13
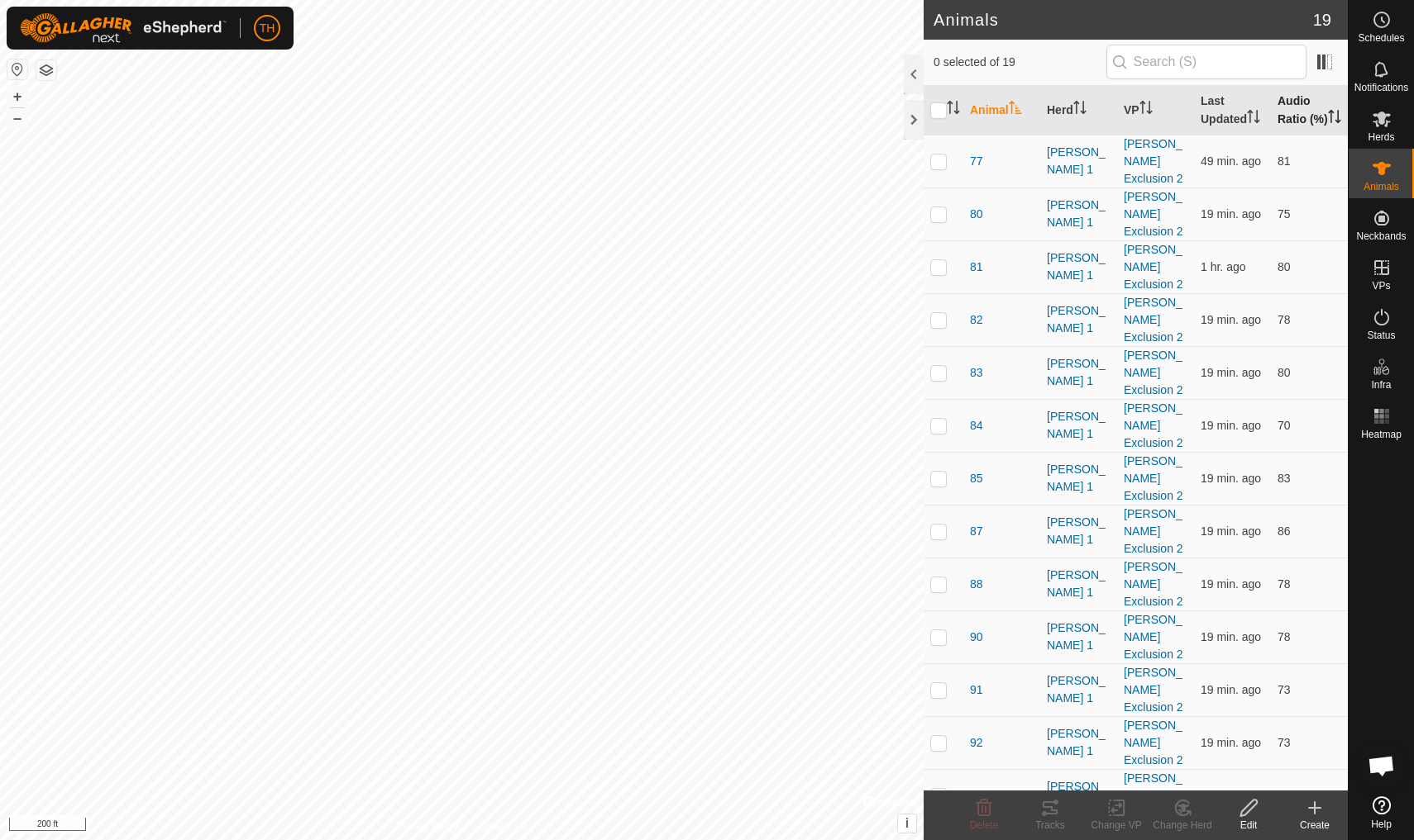
click at [1294, 103] on th "Audio Ratio (%)" at bounding box center [1309, 111] width 76 height 50
click at [914, 118] on div at bounding box center [913, 120] width 20 height 40
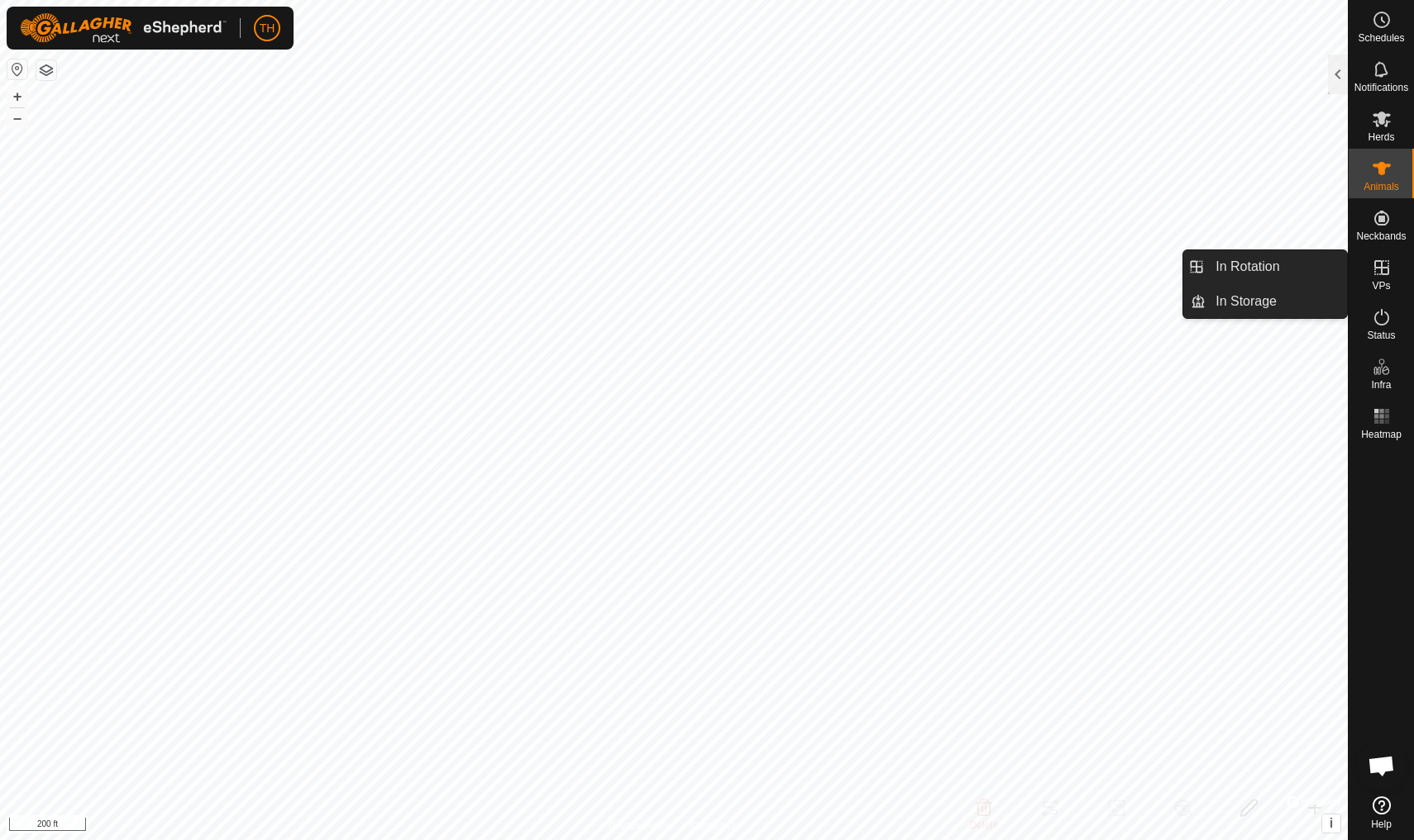
click at [1382, 266] on icon at bounding box center [1381, 268] width 20 height 20
click at [1282, 266] on link "In Rotation" at bounding box center [1276, 267] width 141 height 33
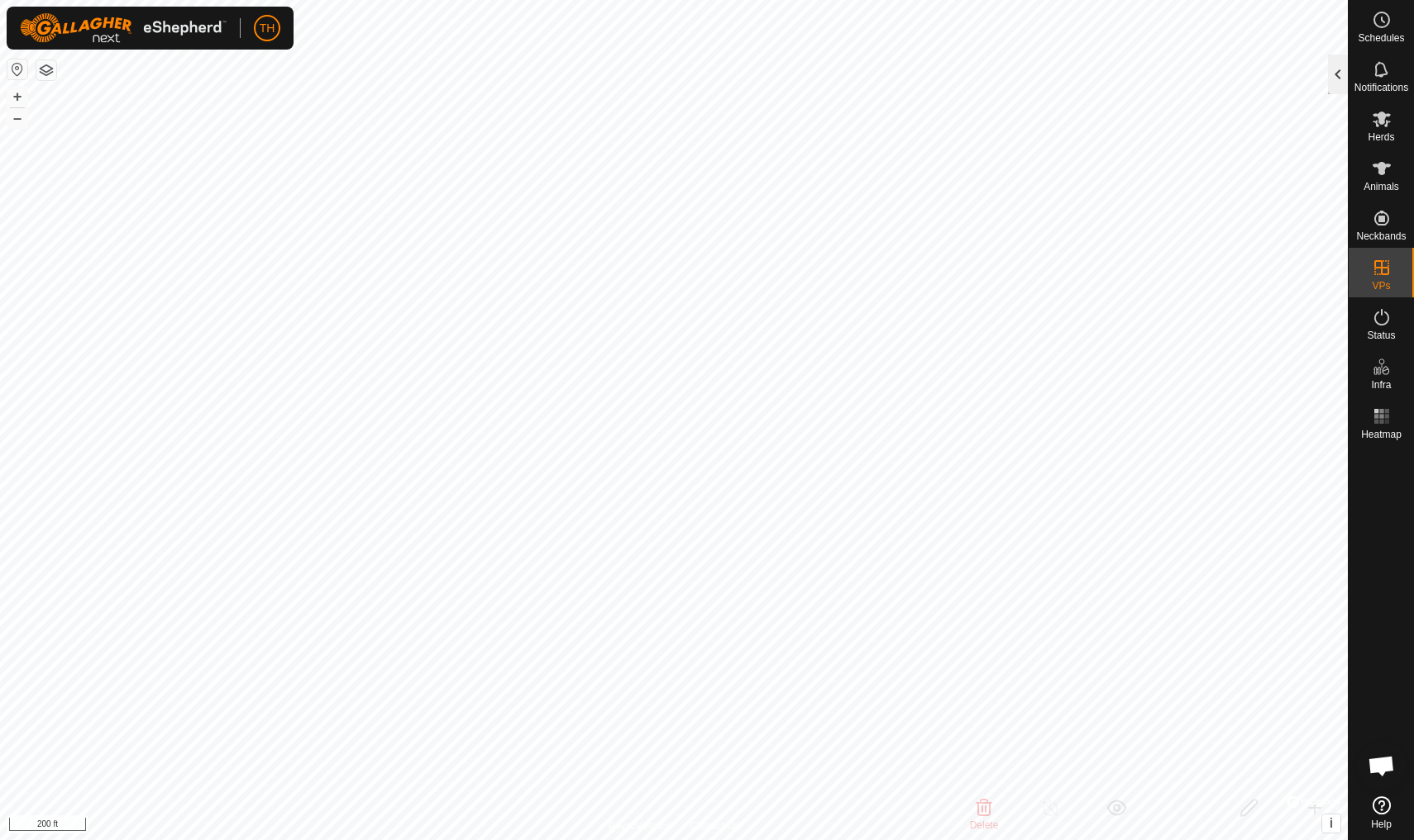
click at [1338, 70] on div at bounding box center [1338, 75] width 20 height 40
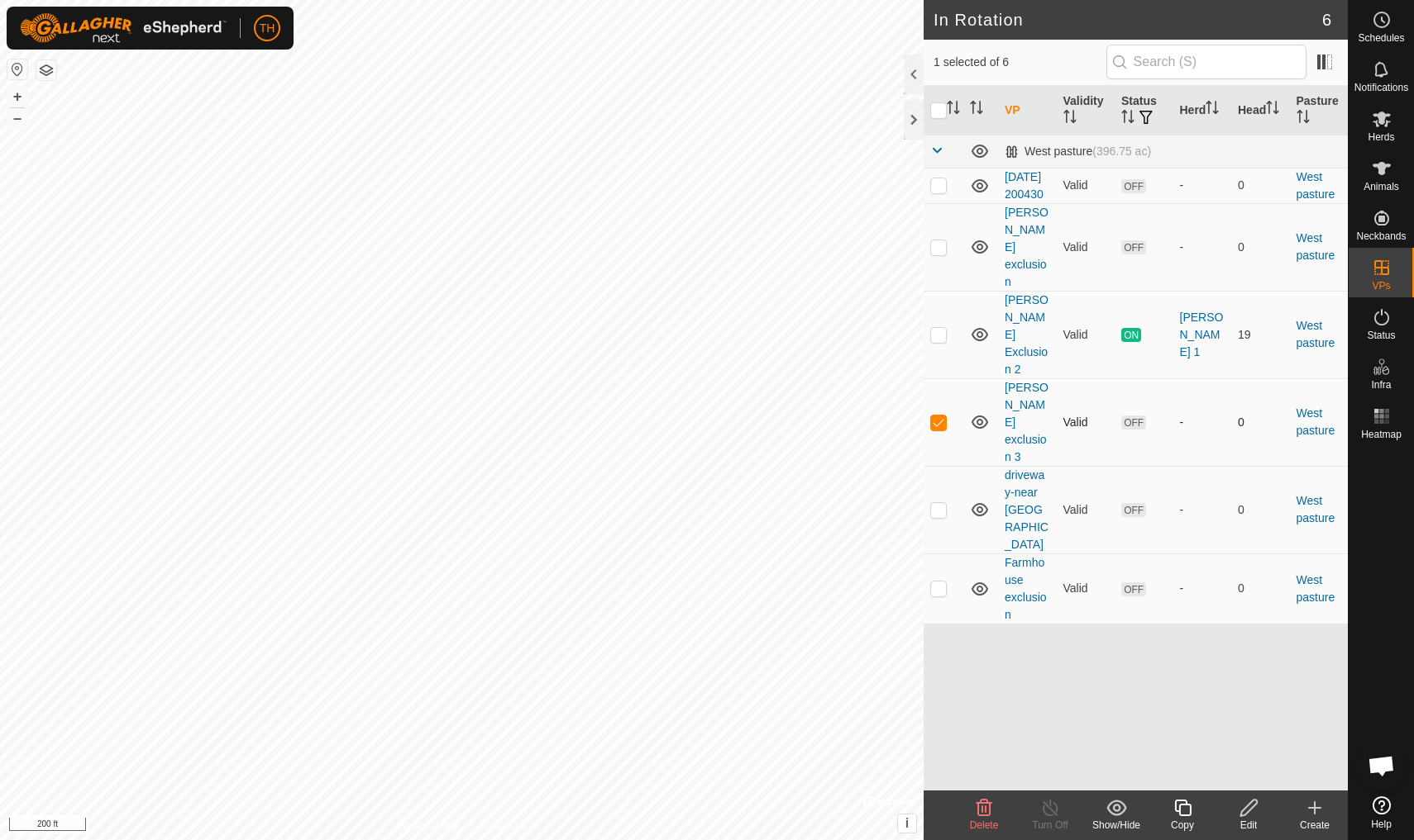
click at [941, 416] on p-checkbox at bounding box center [938, 422] width 16 height 13
checkbox input "false"
click at [920, 113] on div at bounding box center [913, 120] width 20 height 40
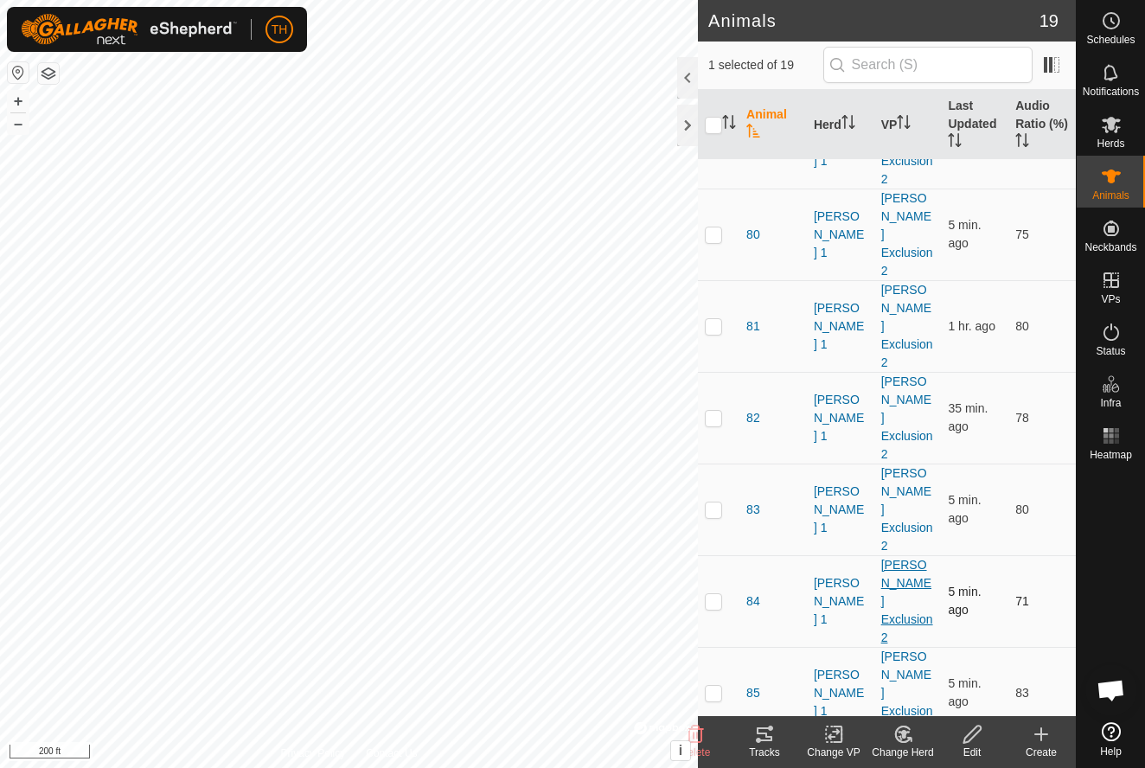
scroll to position [75, 0]
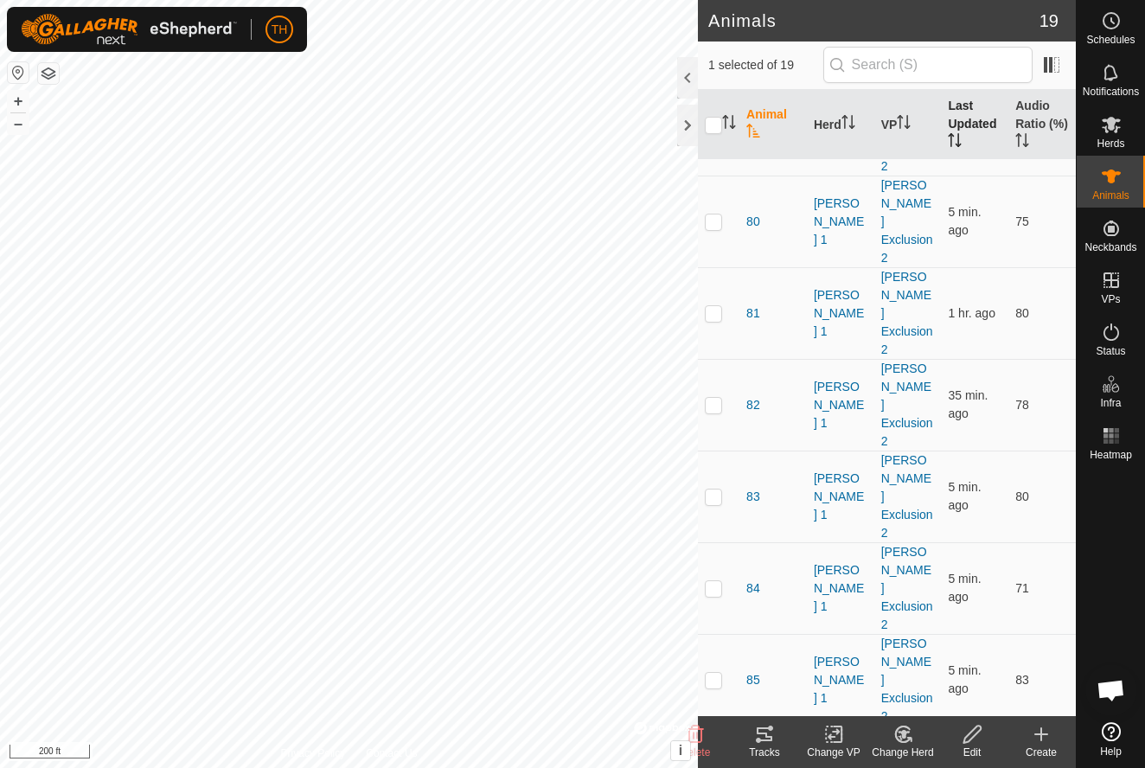
click at [969, 109] on th "Last Updated" at bounding box center [974, 125] width 67 height 70
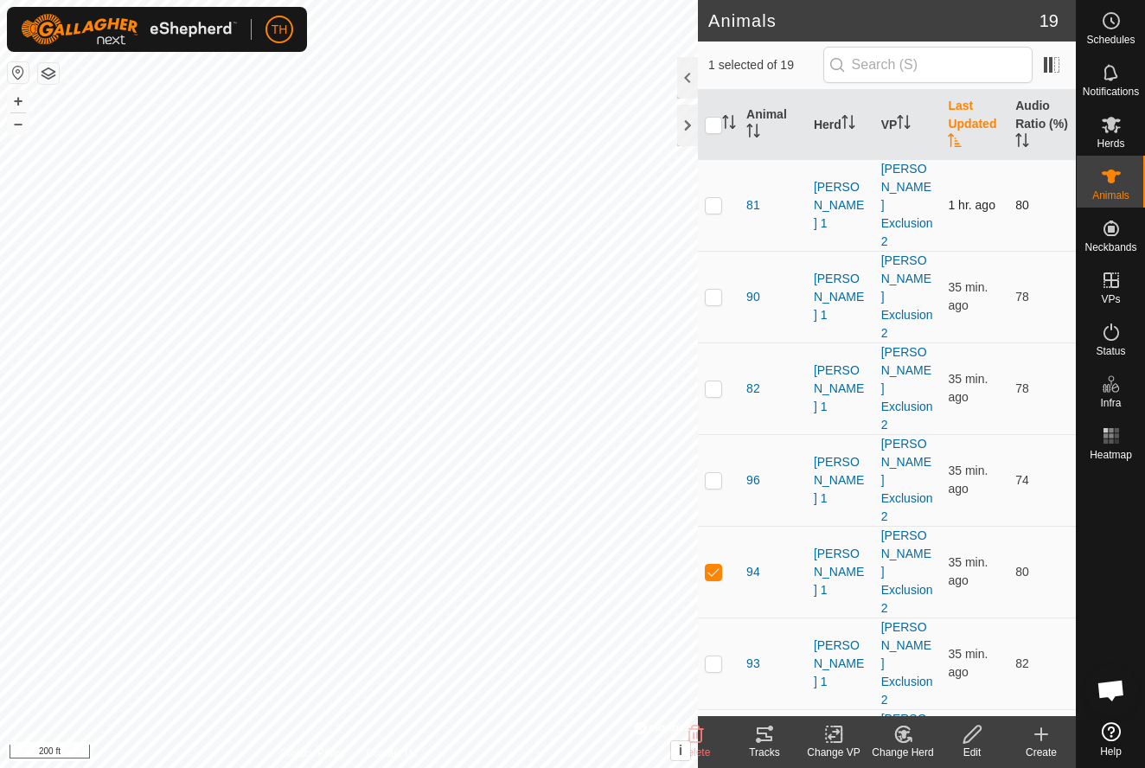
click at [711, 198] on p-checkbox at bounding box center [713, 205] width 17 height 14
checkbox input "true"
click at [718, 565] on p-checkbox at bounding box center [713, 572] width 17 height 14
checkbox input "false"
click at [715, 198] on p-checkbox at bounding box center [713, 205] width 17 height 14
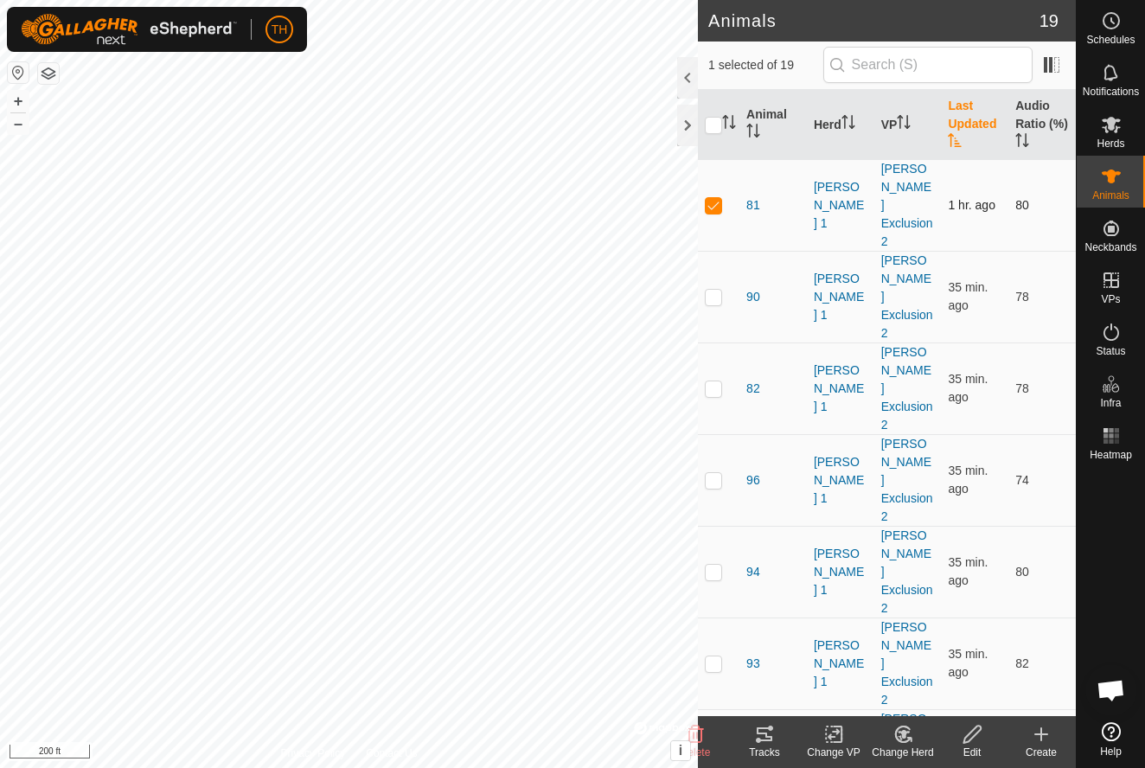
checkbox input "false"
click at [716, 290] on p-checkbox at bounding box center [713, 297] width 17 height 14
checkbox input "true"
click at [710, 381] on p-checkbox at bounding box center [713, 388] width 17 height 14
checkbox input "true"
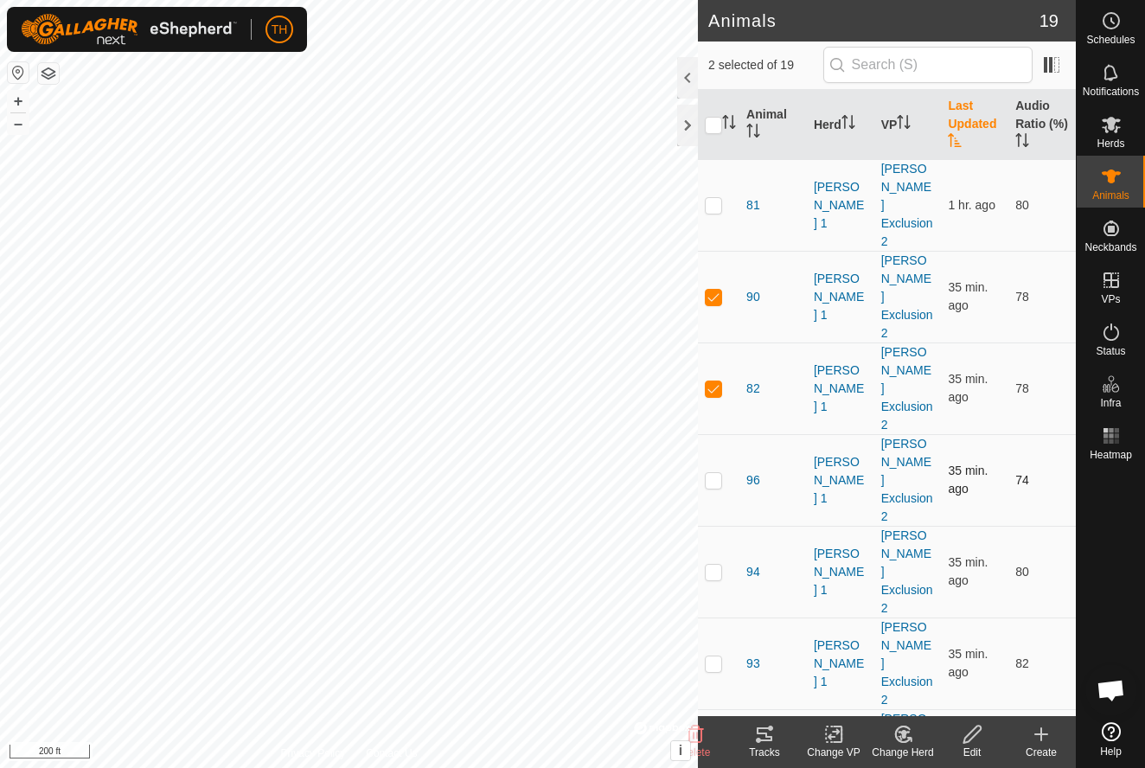
click at [713, 473] on p-checkbox at bounding box center [713, 480] width 17 height 14
checkbox input "true"
checkbox input "false"
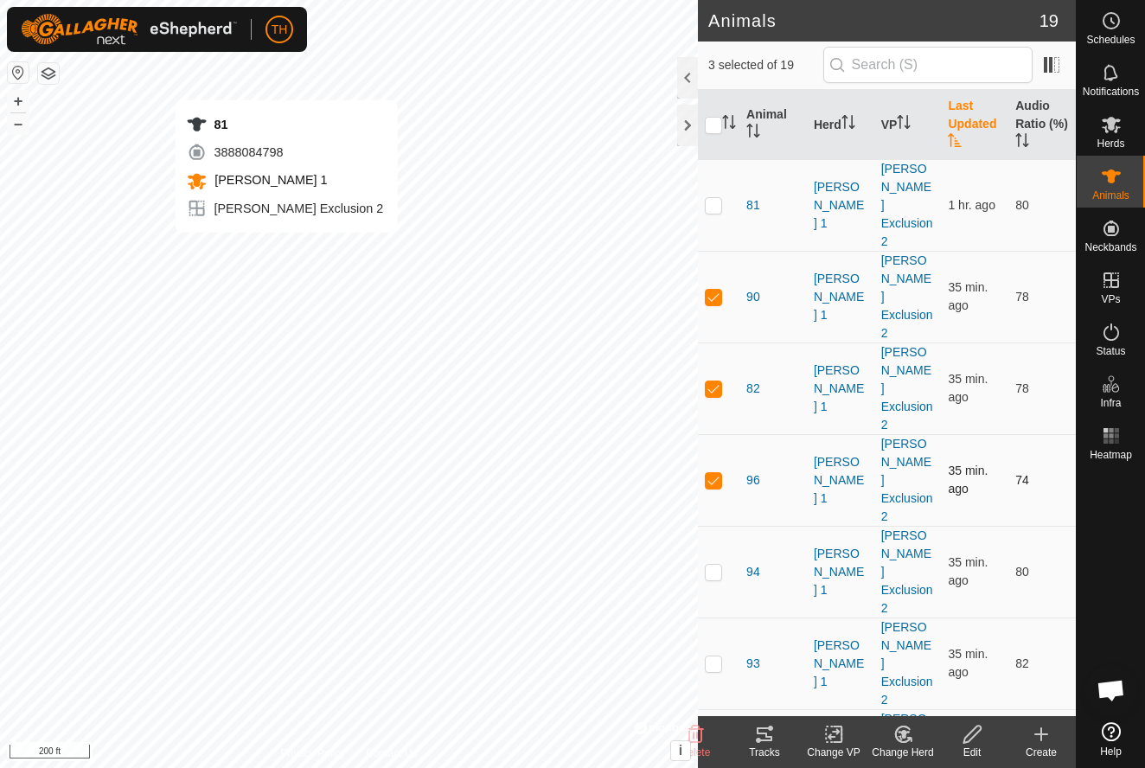
checkbox input "false"
